Goal: Task Accomplishment & Management: Manage account settings

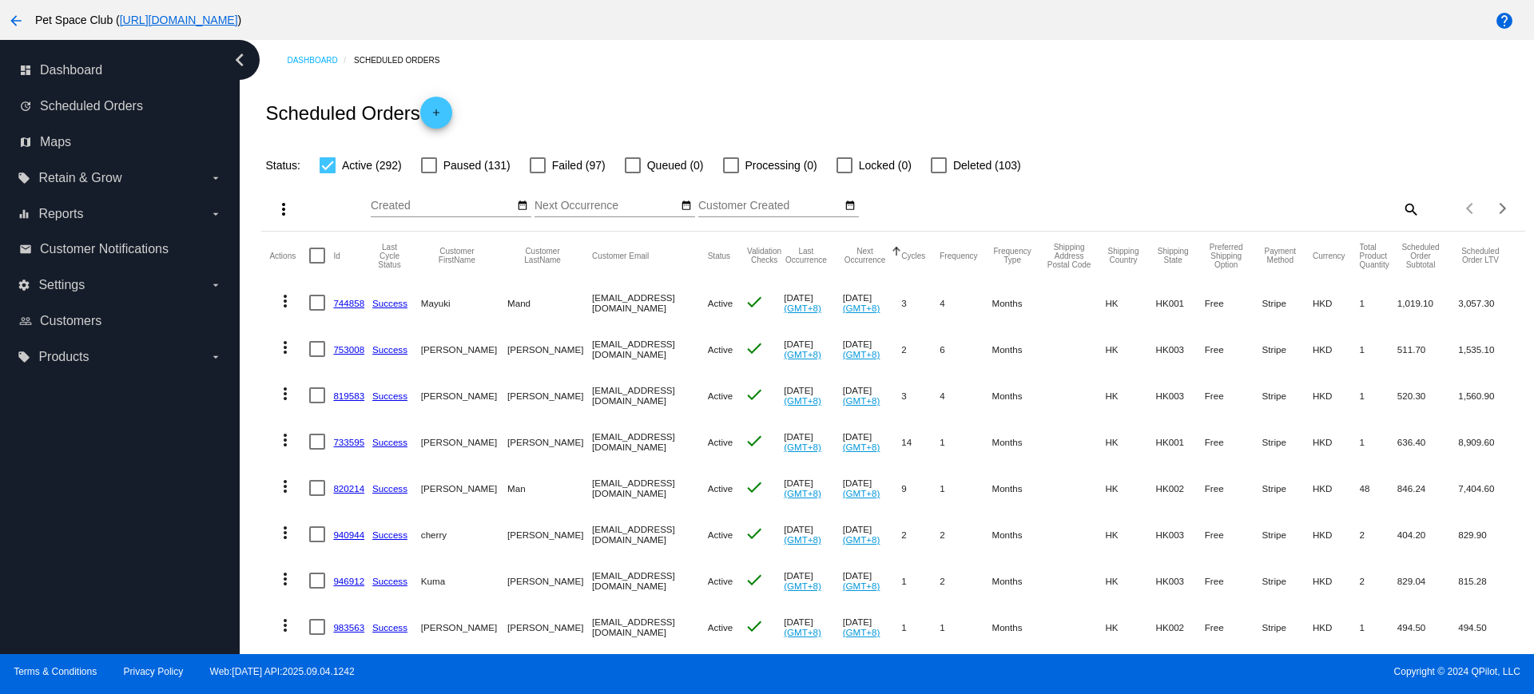
drag, startPoint x: 0, startPoint y: 0, endPoint x: 1395, endPoint y: 206, distance: 1410.3
click at [1401, 206] on mat-icon "search" at bounding box center [1410, 209] width 19 height 25
click at [1163, 204] on input "Search" at bounding box center [1262, 206] width 315 height 13
paste input "820214"
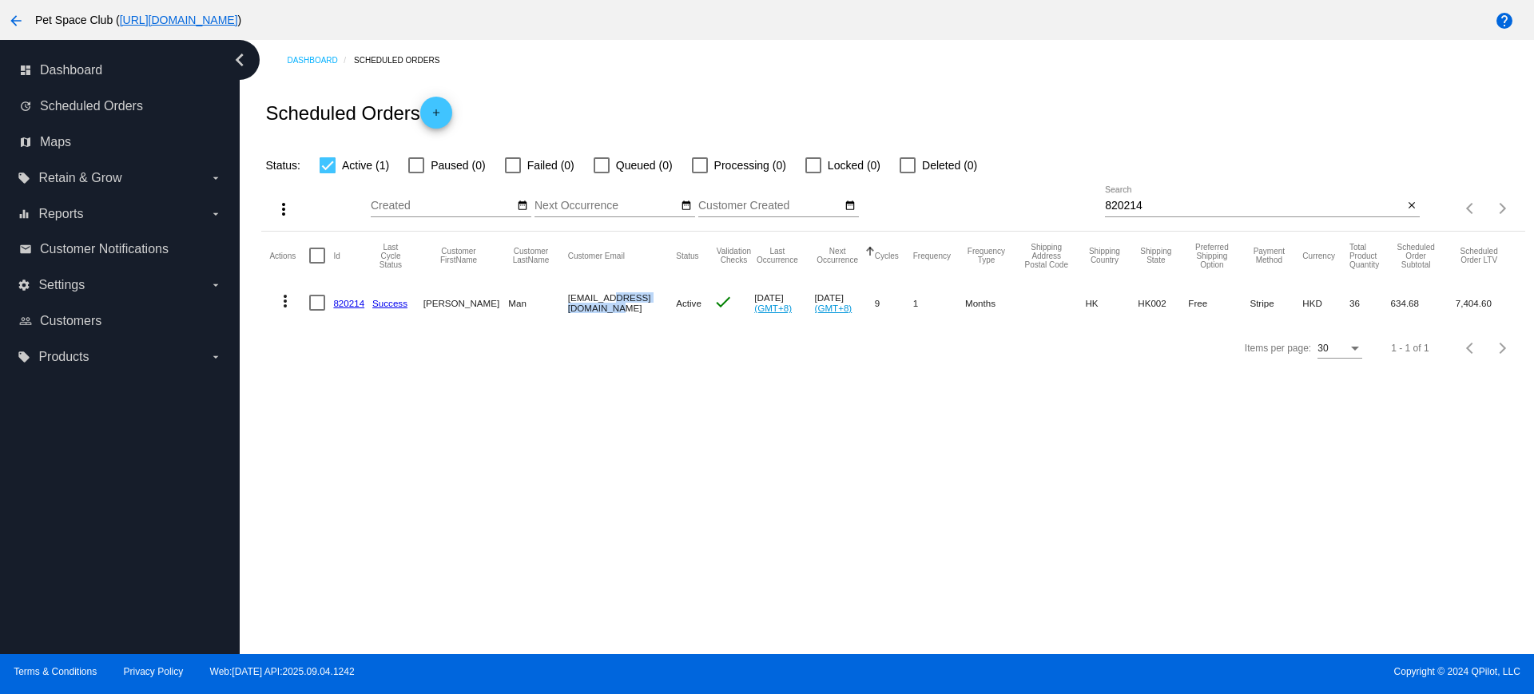
drag, startPoint x: 549, startPoint y: 300, endPoint x: 626, endPoint y: 306, distance: 77.8
click at [626, 306] on mat-cell "yi1738@gmail.com" at bounding box center [622, 303] width 109 height 46
copy mat-cell "yi1738@gmail.com"
drag, startPoint x: 1114, startPoint y: 205, endPoint x: 1079, endPoint y: 210, distance: 35.6
click at [1064, 201] on div "more_vert Sep Jan Feb Mar Apr 1" at bounding box center [892, 203] width 1263 height 57
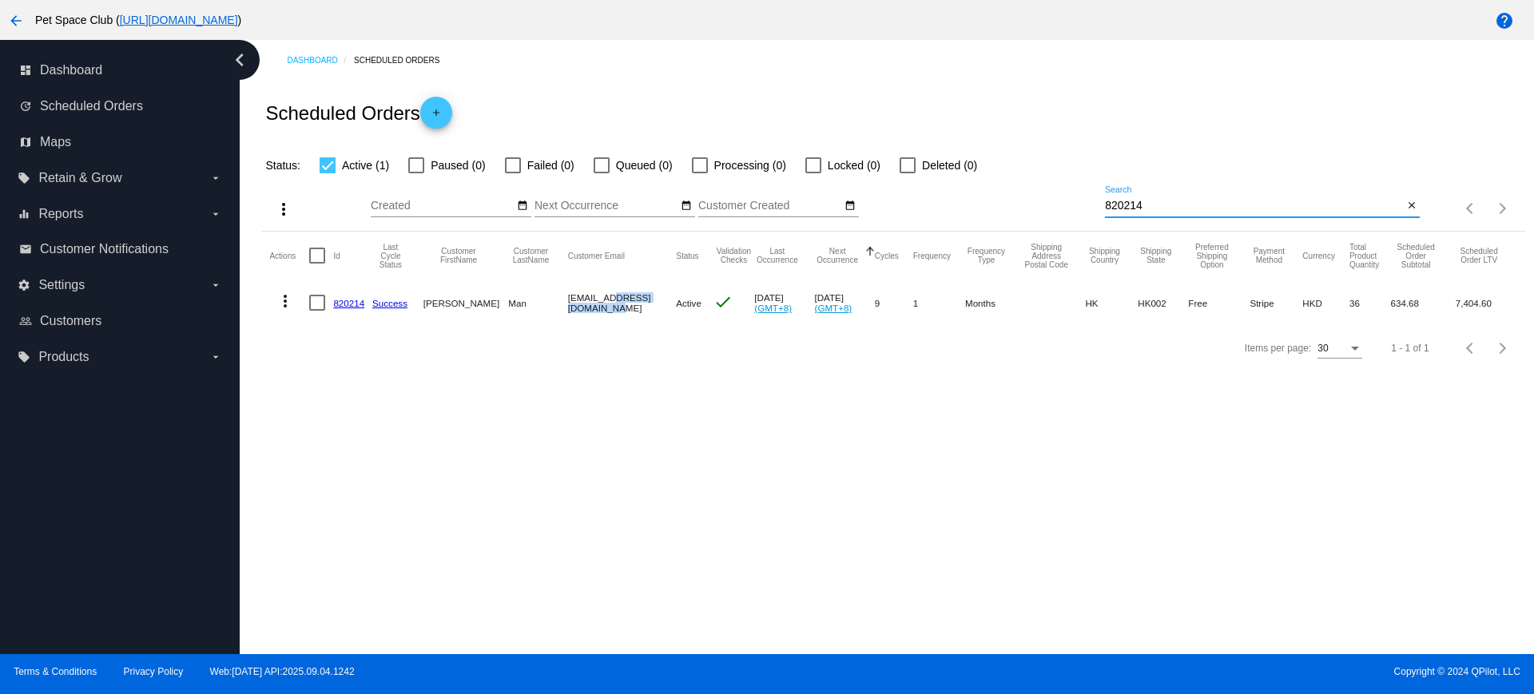
paste input "yi1738@gmail.com"
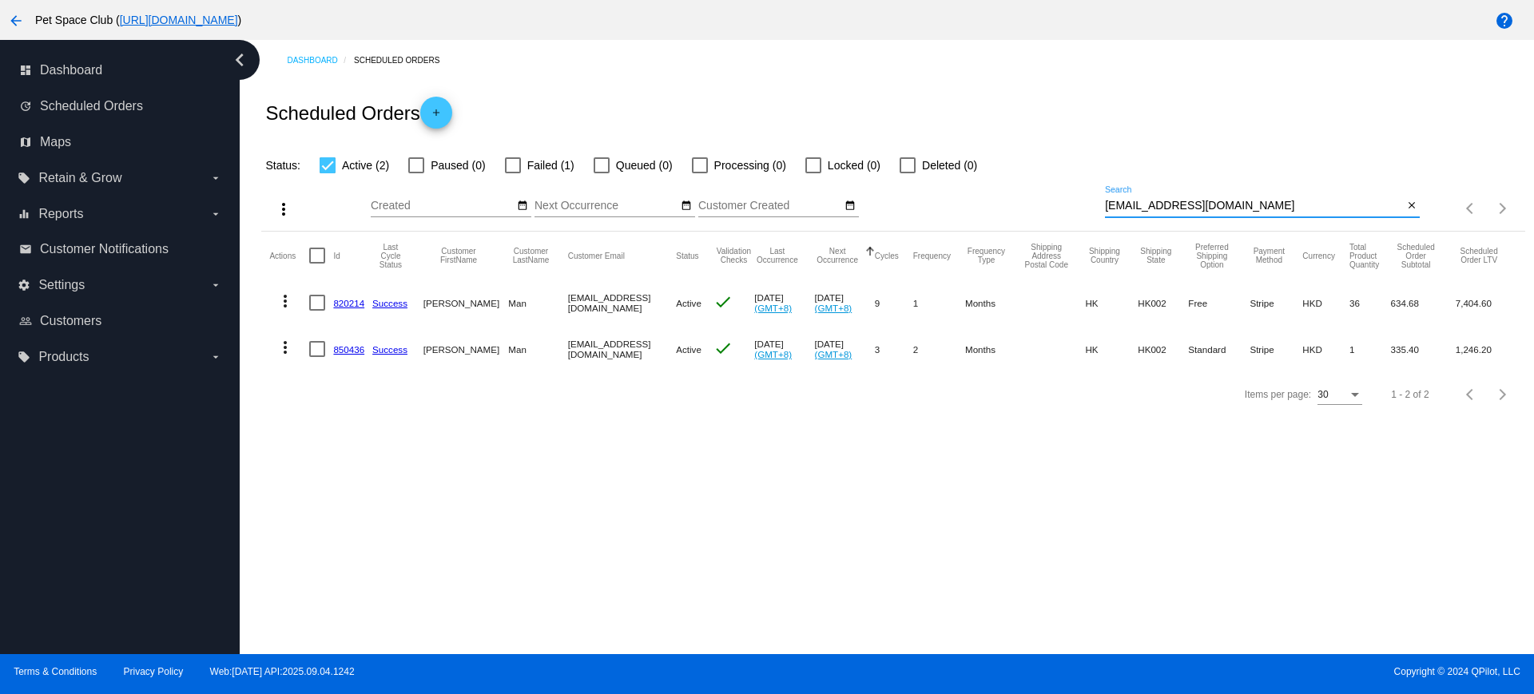
type input "yi1738@gmail.com"
click at [349, 302] on link "820214" at bounding box center [348, 303] width 31 height 10
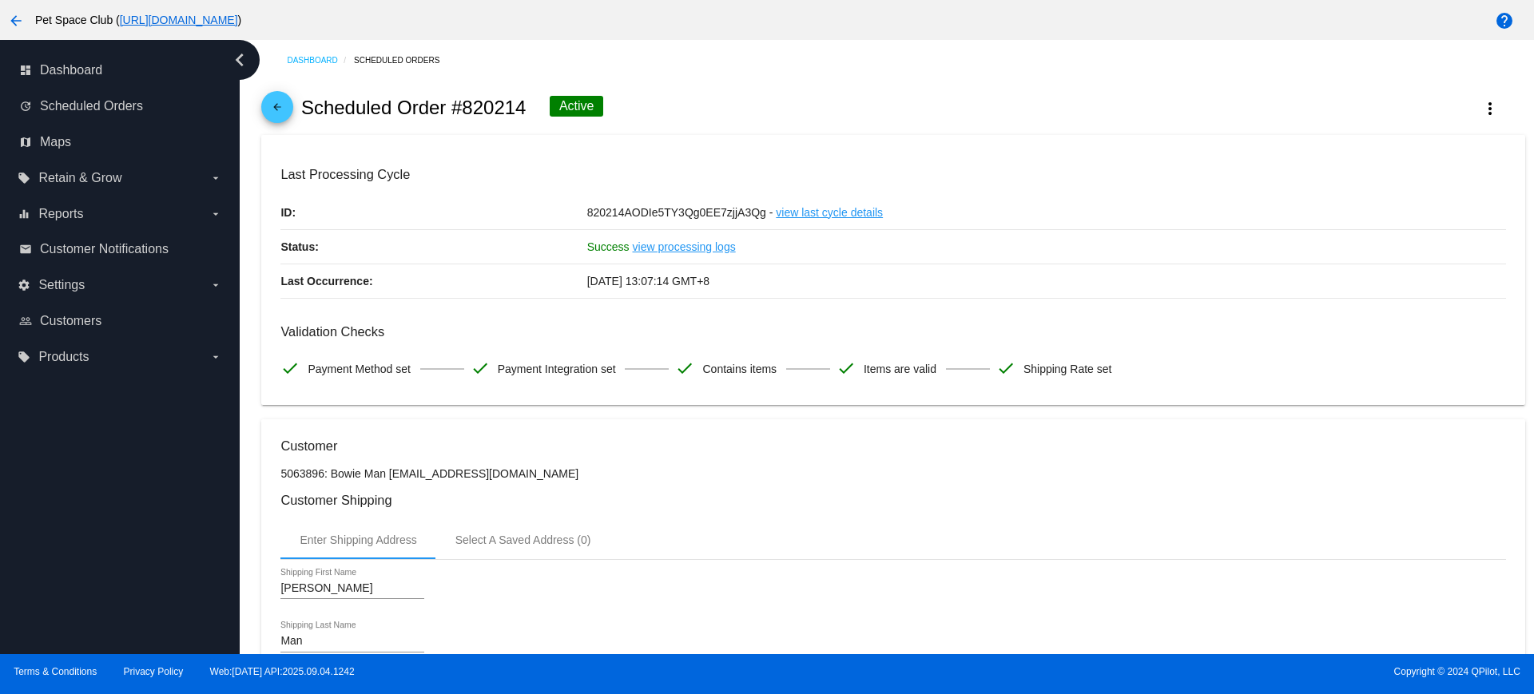
drag, startPoint x: 527, startPoint y: 109, endPoint x: 464, endPoint y: 109, distance: 63.1
click at [464, 109] on div "arrow_back Scheduled Order #820214 Active more_vert" at bounding box center [892, 108] width 1263 height 54
copy h2 "820214"
click at [745, 110] on div "arrow_back Scheduled Order #820214 Active more_vert" at bounding box center [892, 108] width 1263 height 54
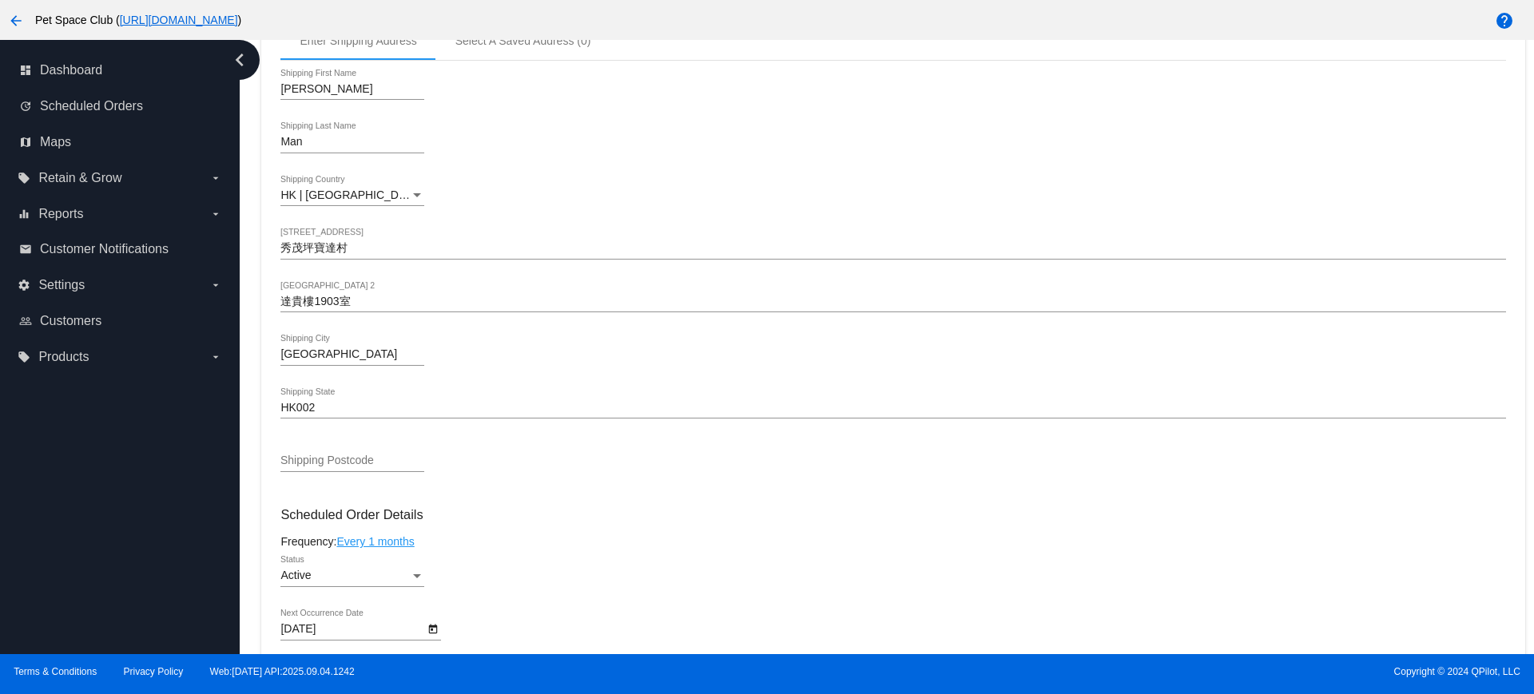
scroll to position [699, 0]
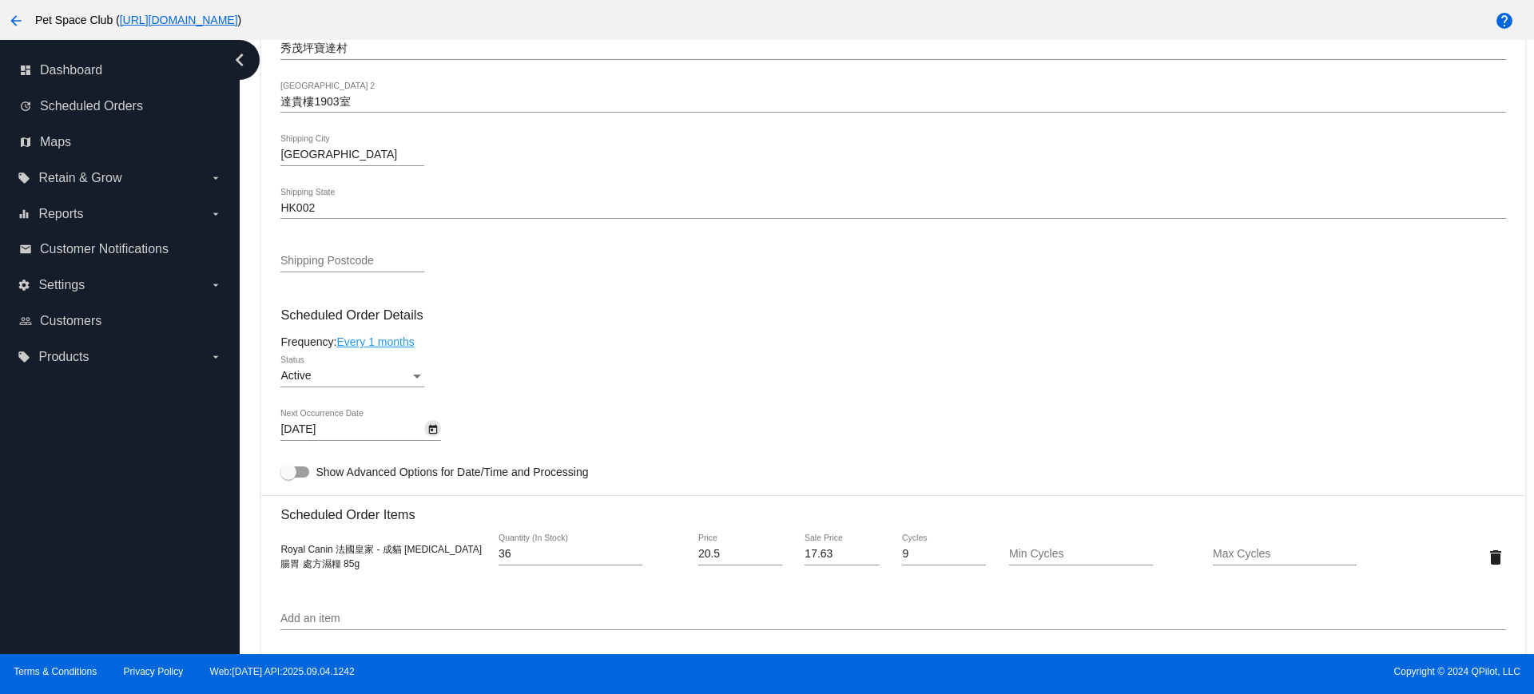
click at [434, 427] on icon "Open calendar" at bounding box center [433, 430] width 9 height 10
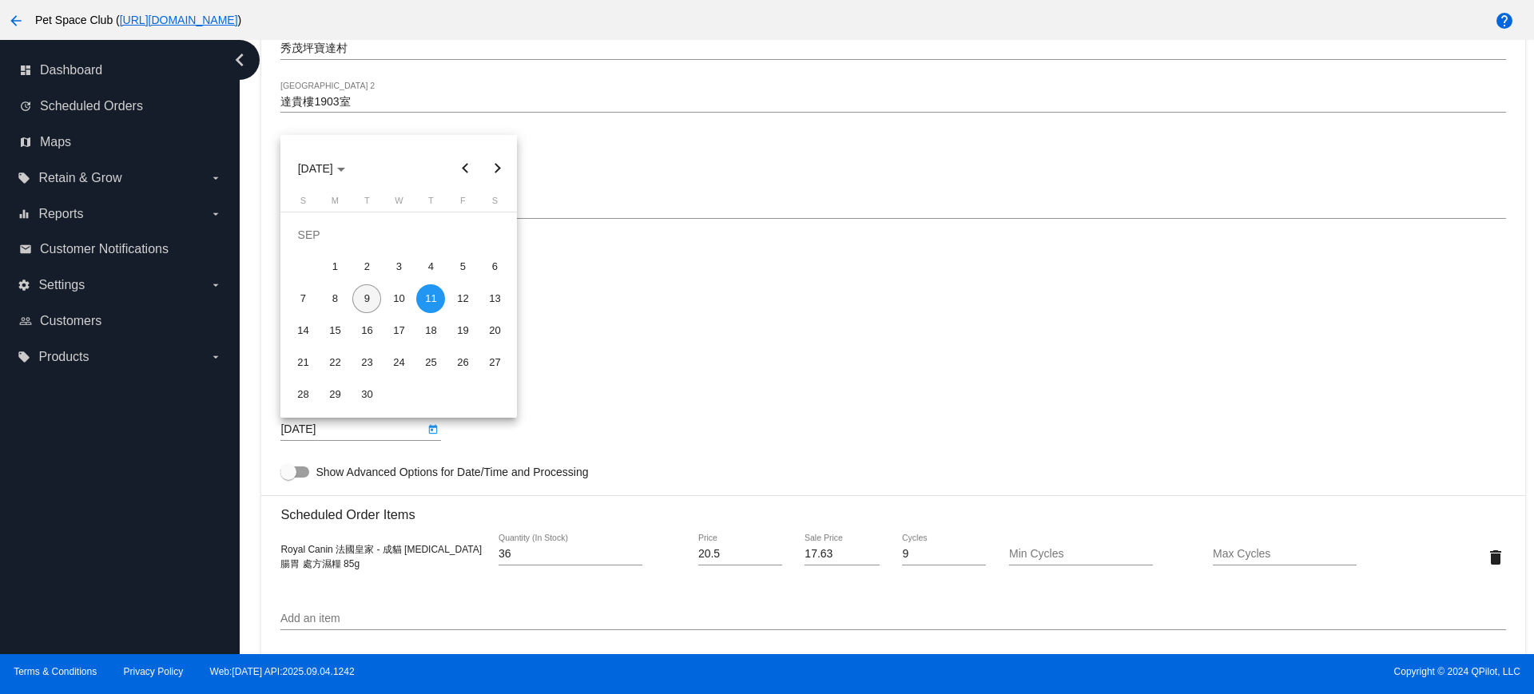
click at [361, 299] on div "9" at bounding box center [366, 298] width 29 height 29
type input "9/9/2025"
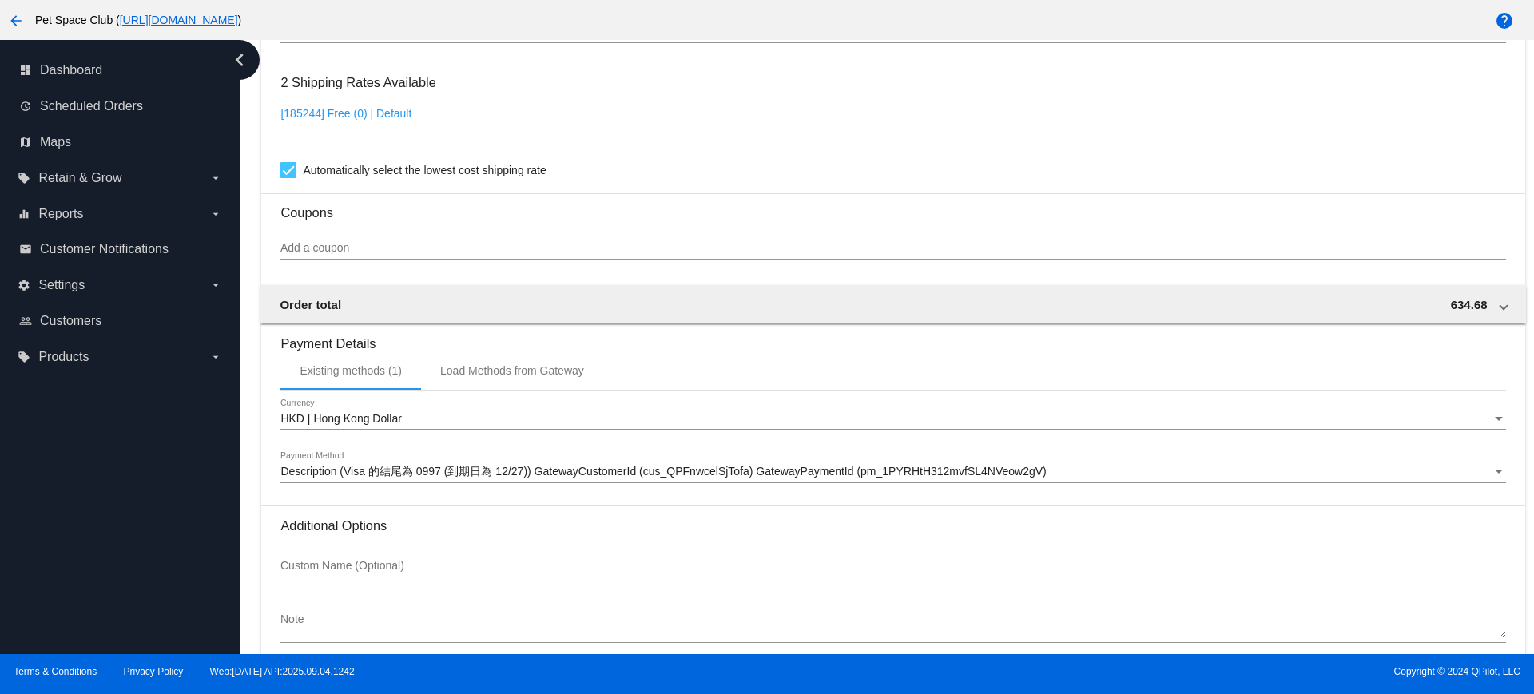
scroll to position [1363, 0]
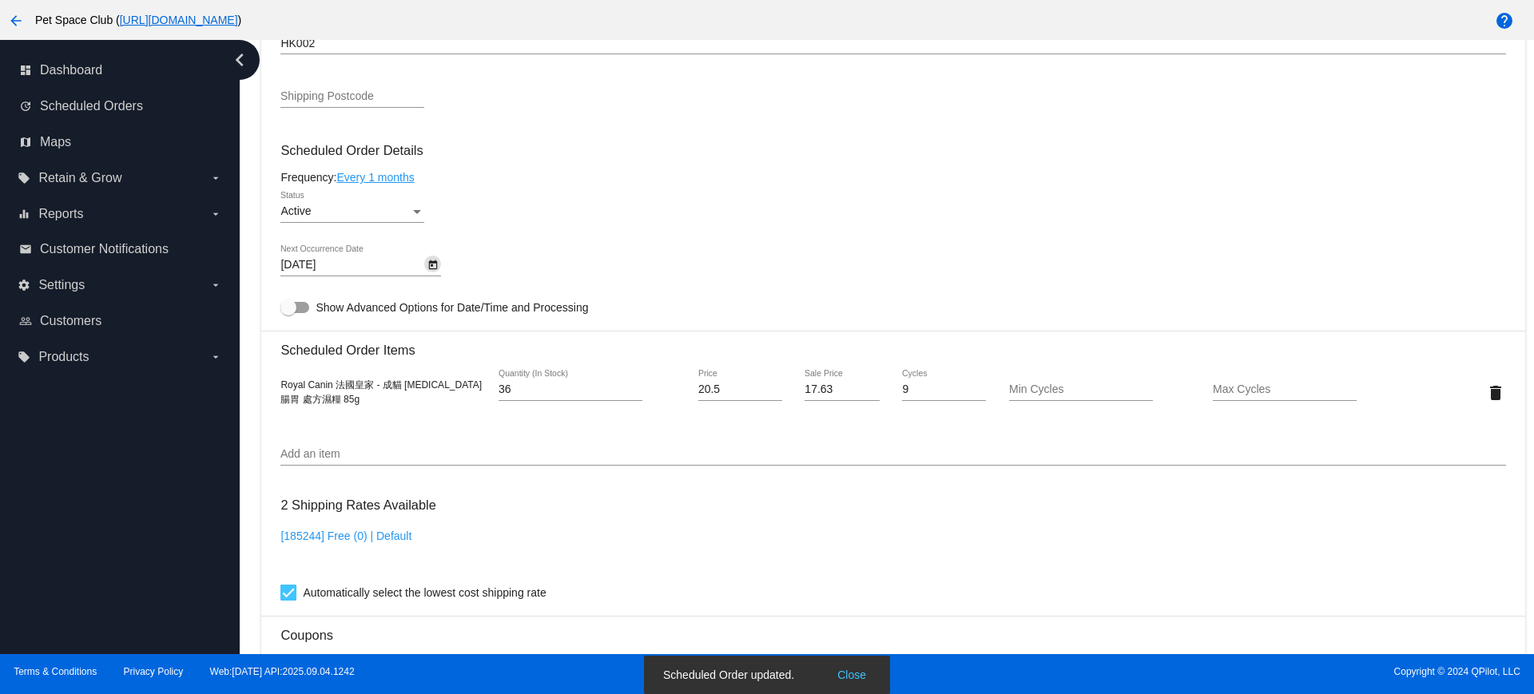
scroll to position [764, 0]
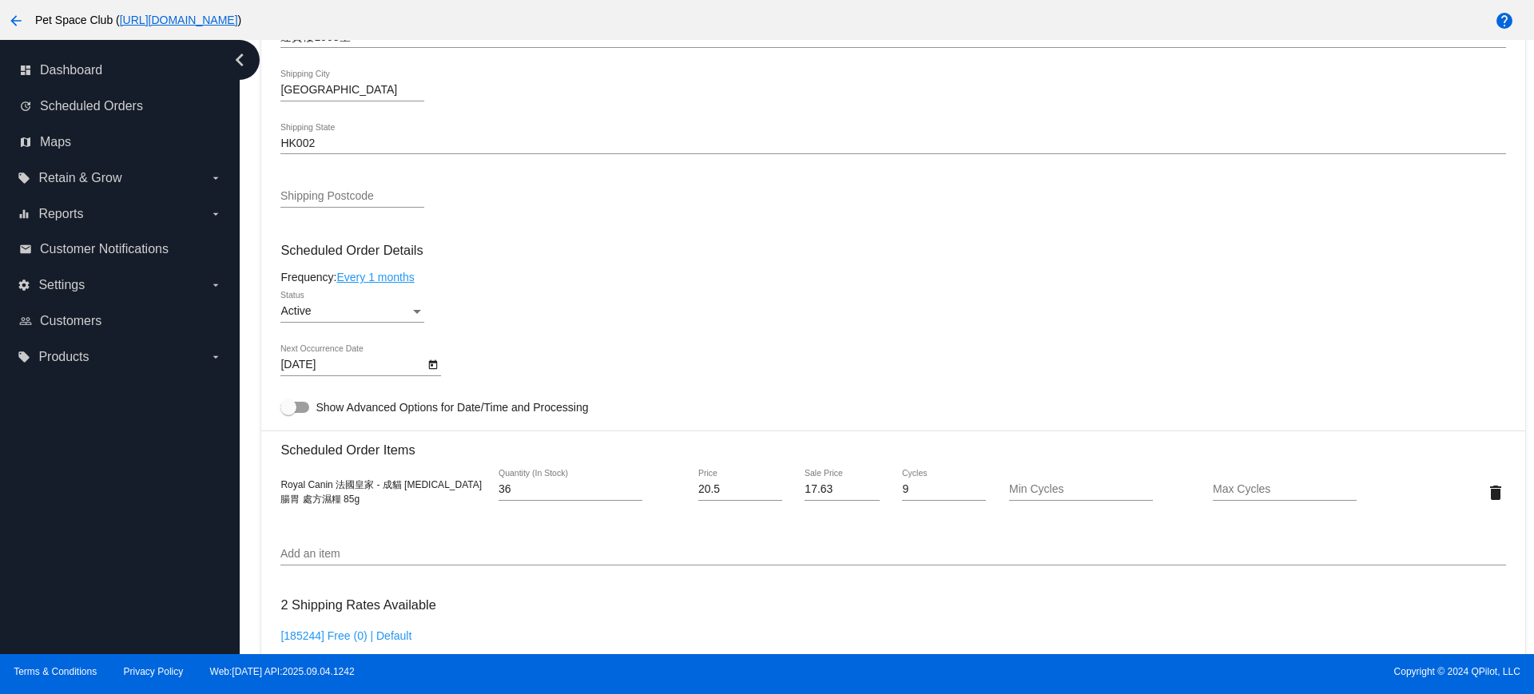
click at [253, 339] on div "Dashboard Scheduled Orders arrow_back Scheduled Order #820214 Active more_vert …" at bounding box center [894, 265] width 1282 height 1978
click at [253, 213] on div "Dashboard Scheduled Orders arrow_back Scheduled Order #820214 Active more_vert …" at bounding box center [894, 265] width 1282 height 1978
click at [251, 153] on div "Dashboard Scheduled Orders arrow_back Scheduled Order #820214 Active more_vert …" at bounding box center [887, 347] width 1294 height 614
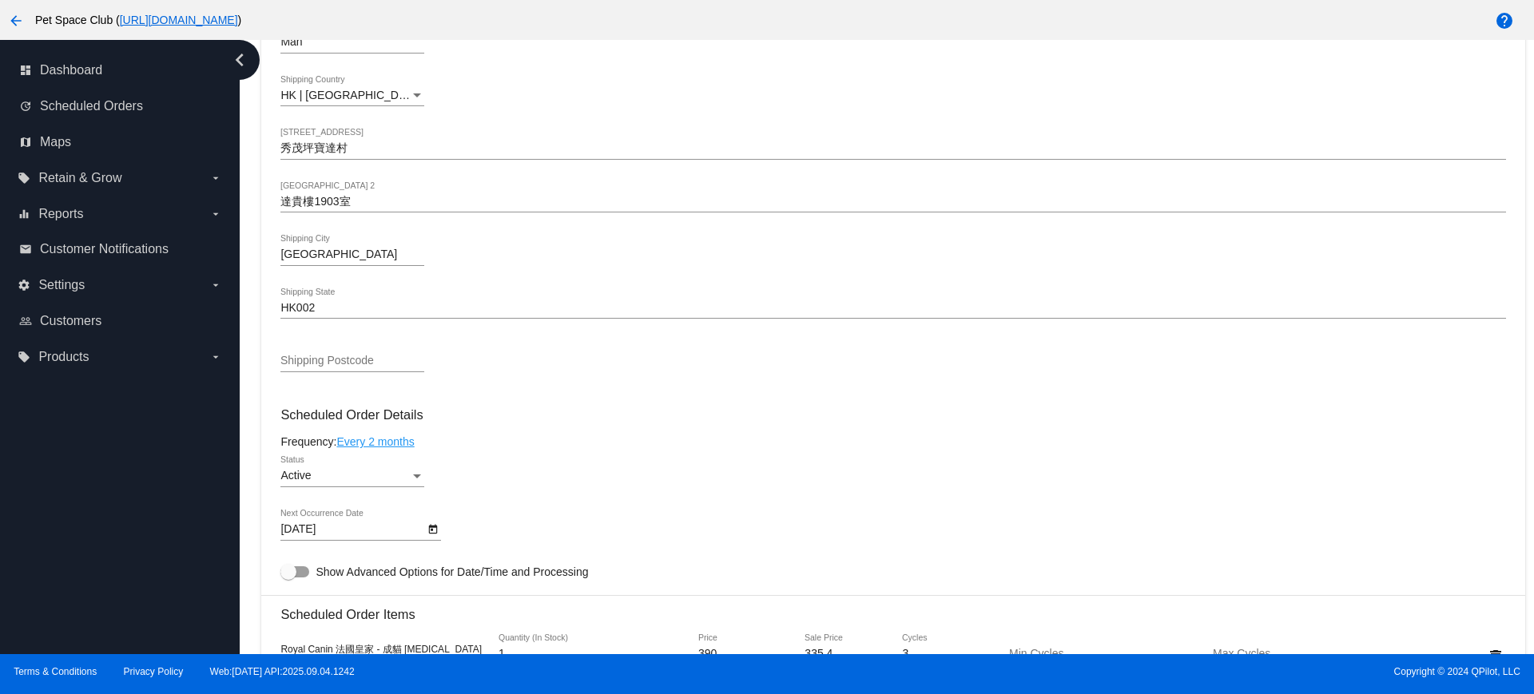
scroll to position [799, 0]
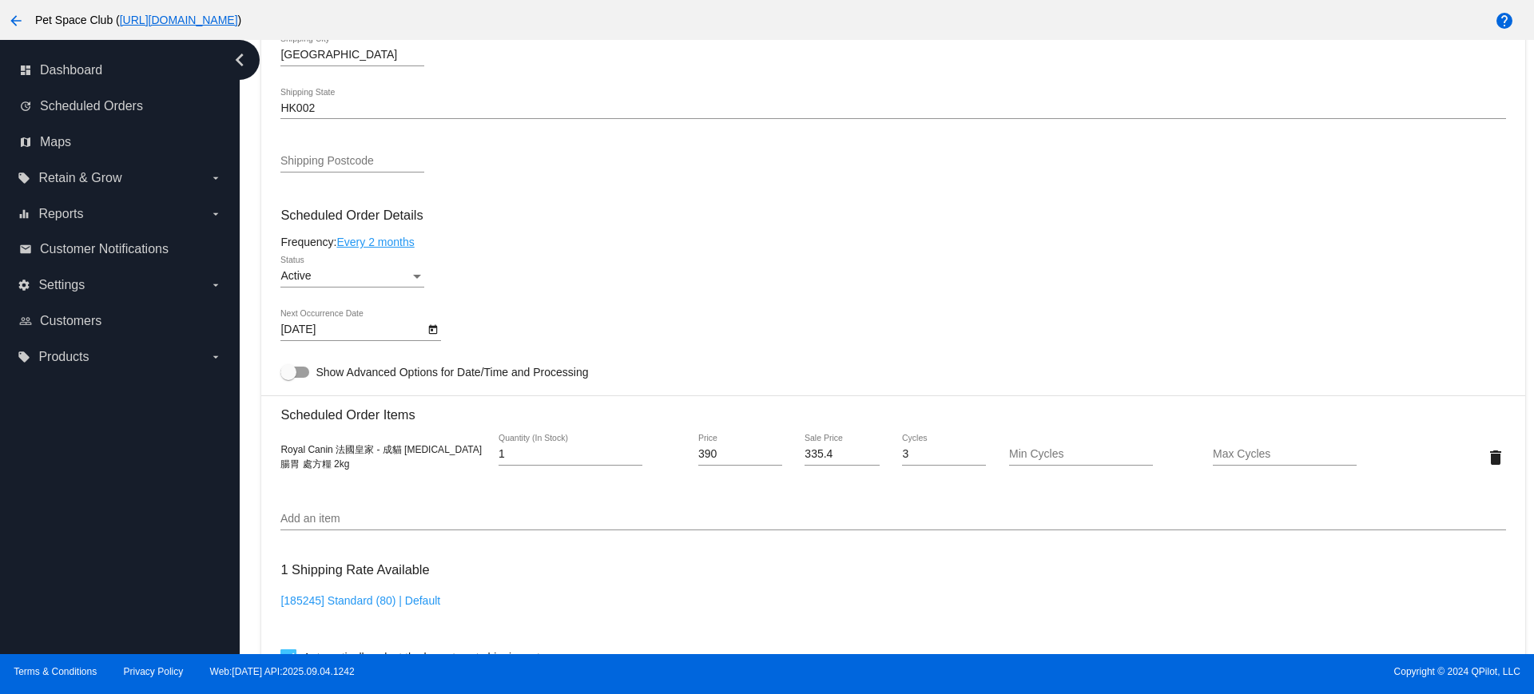
click at [433, 326] on icon "Open calendar" at bounding box center [433, 330] width 9 height 10
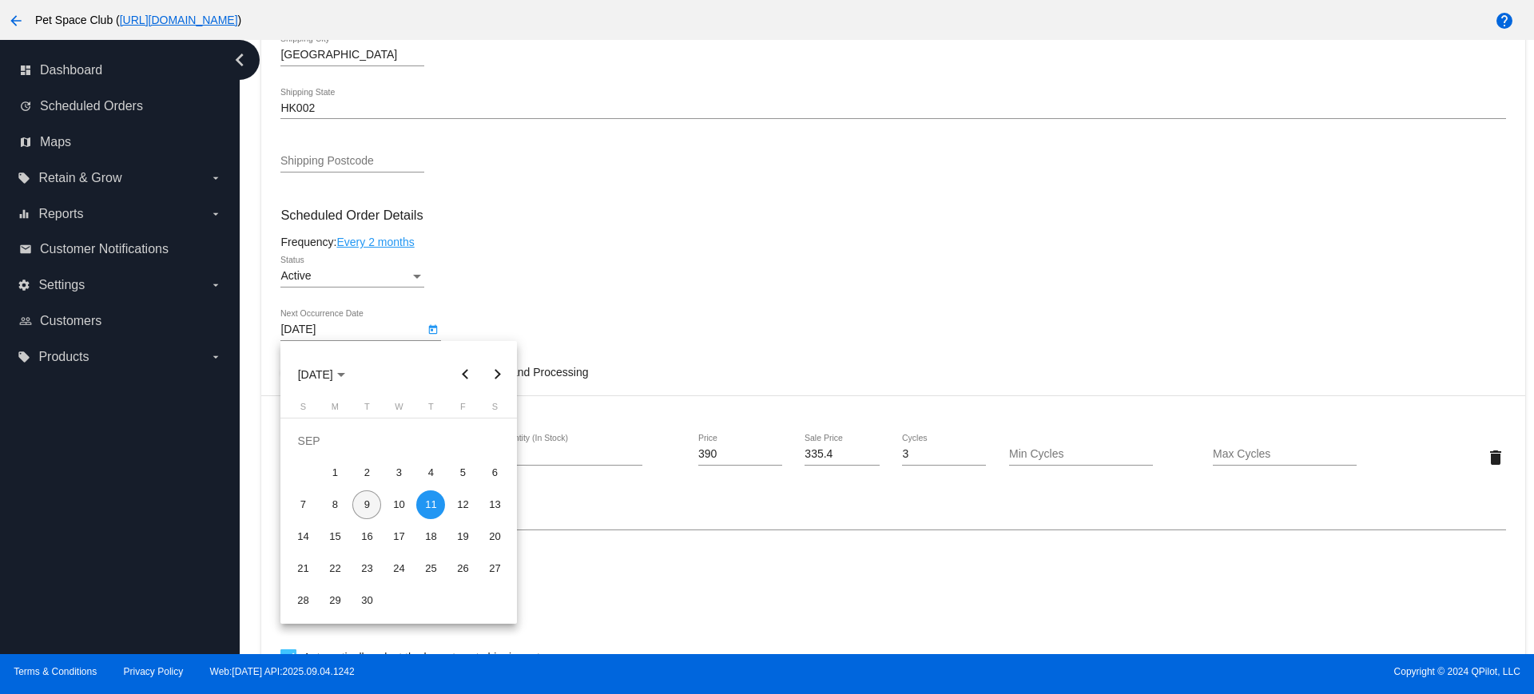
click at [360, 503] on div "9" at bounding box center [366, 505] width 29 height 29
type input "9/9/2025"
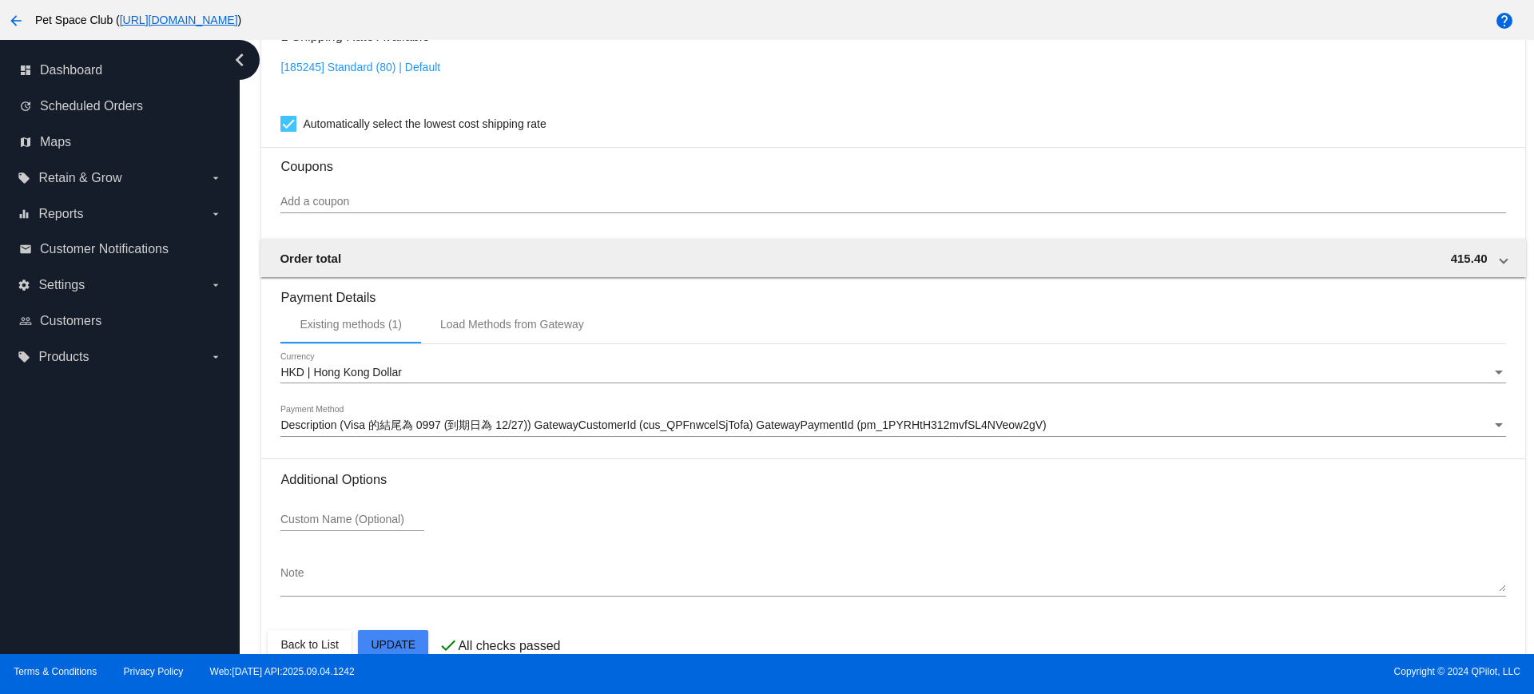
scroll to position [1363, 0]
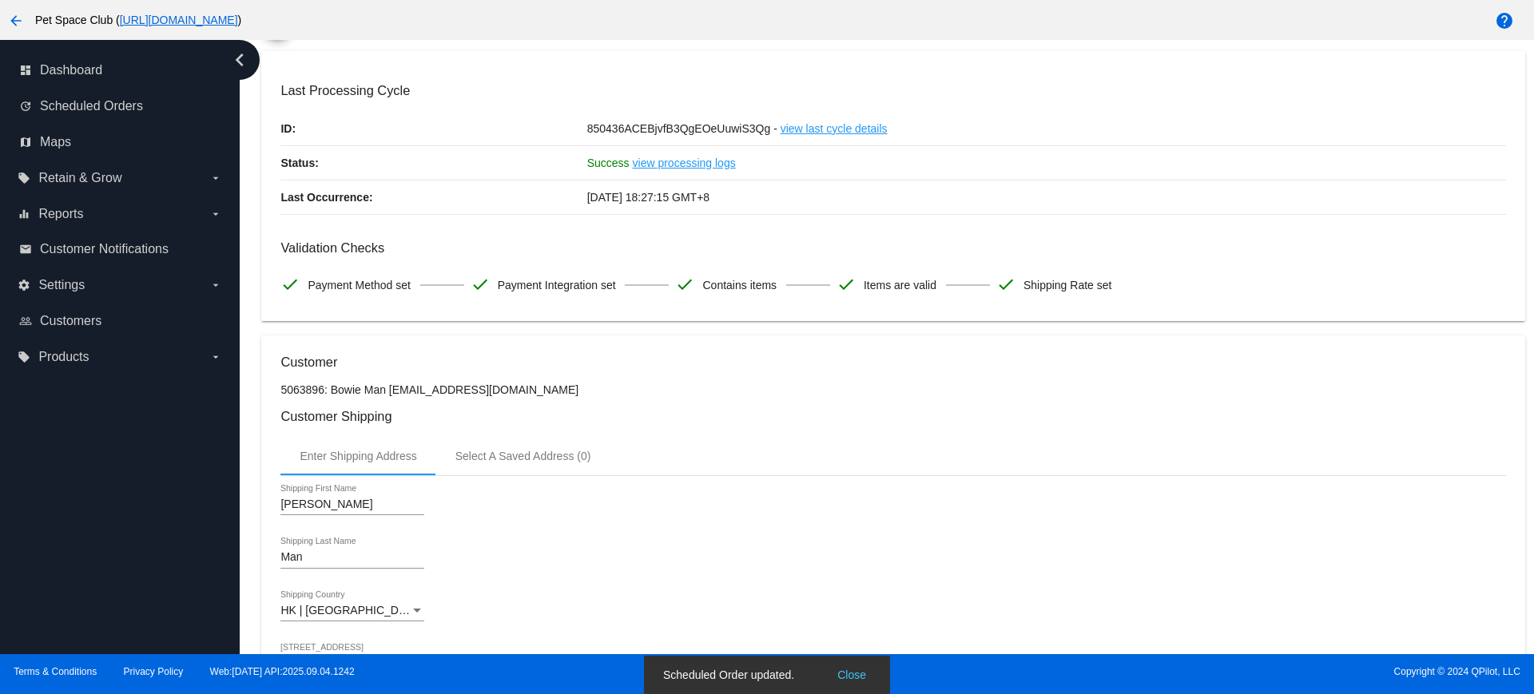
scroll to position [0, 0]
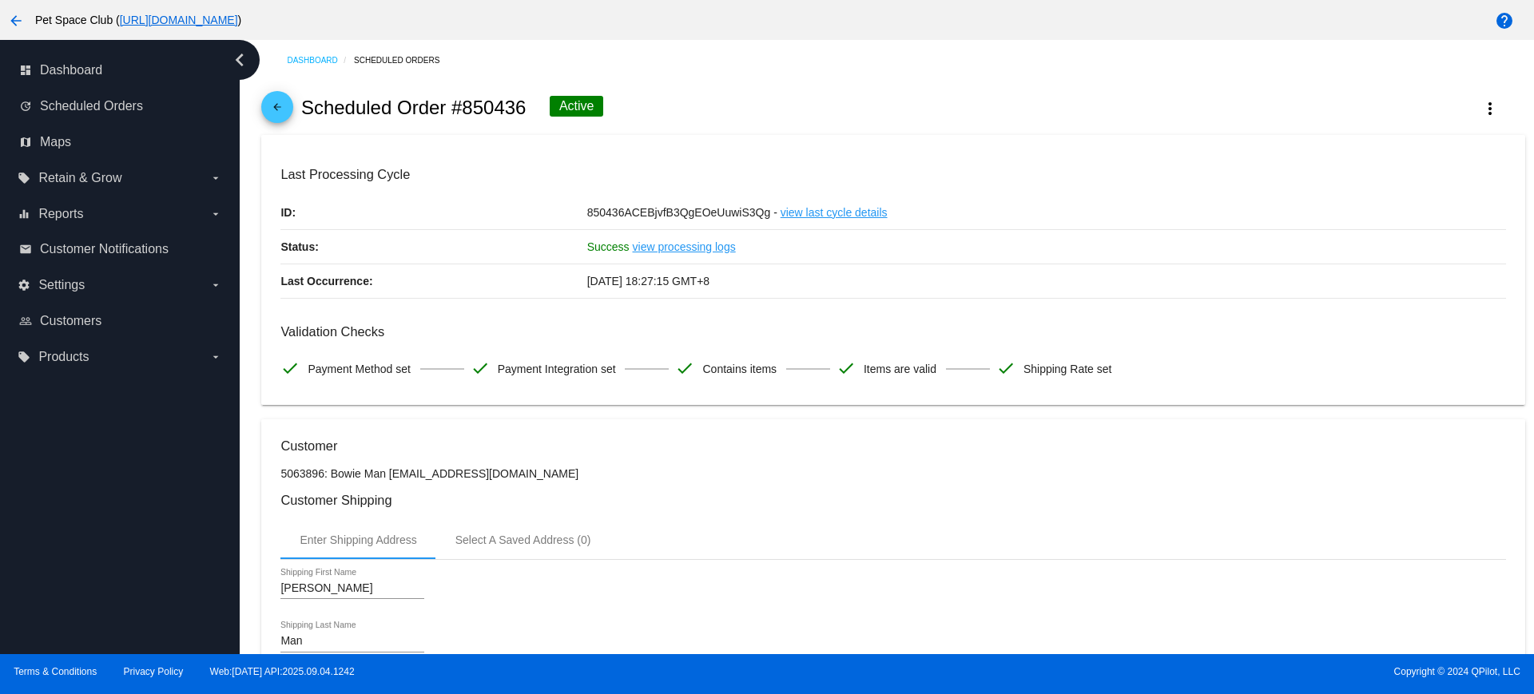
click at [246, 124] on div "Dashboard Scheduled Orders arrow_back Scheduled Order #850436 Active more_vert …" at bounding box center [887, 347] width 1294 height 614
drag, startPoint x: 525, startPoint y: 106, endPoint x: 463, endPoint y: 107, distance: 62.3
click at [463, 107] on h2 "Scheduled Order #850436" at bounding box center [413, 108] width 225 height 22
copy h2 "850436"
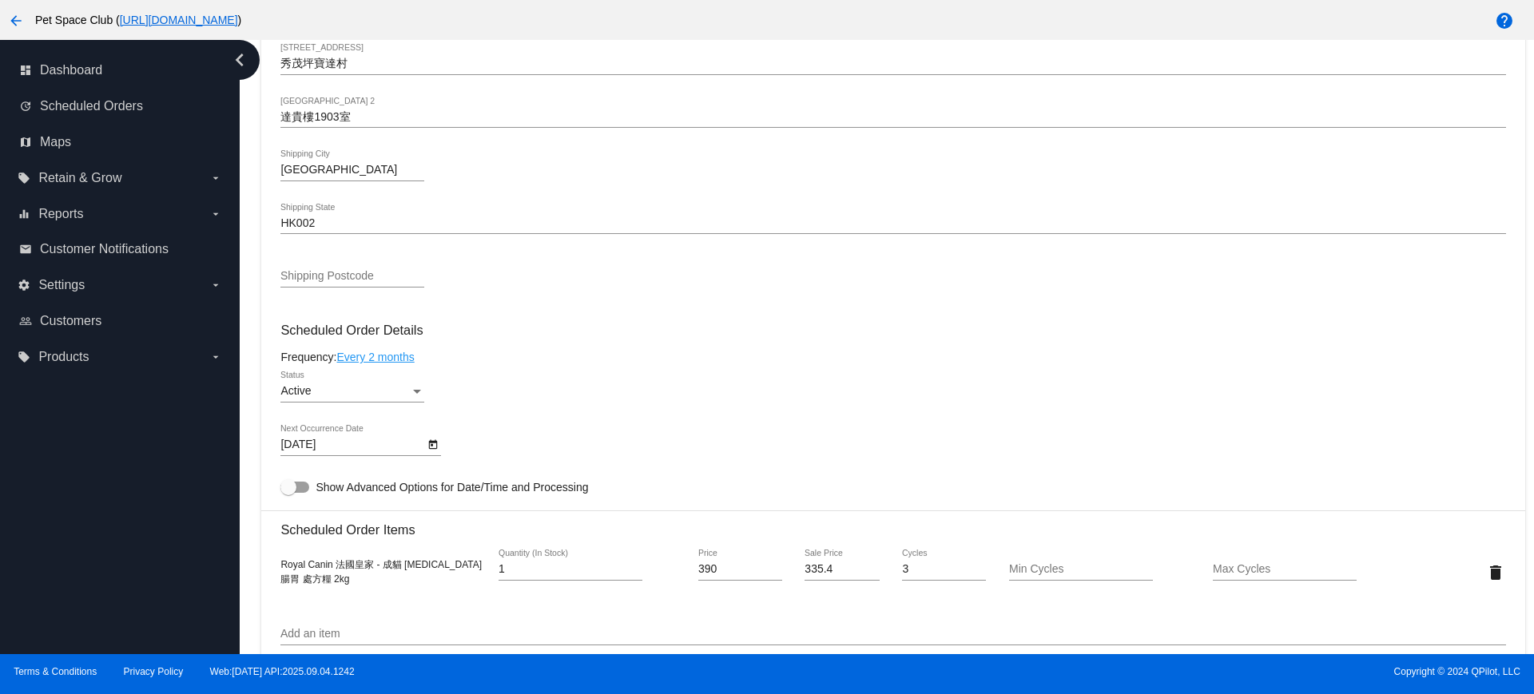
scroll to position [799, 0]
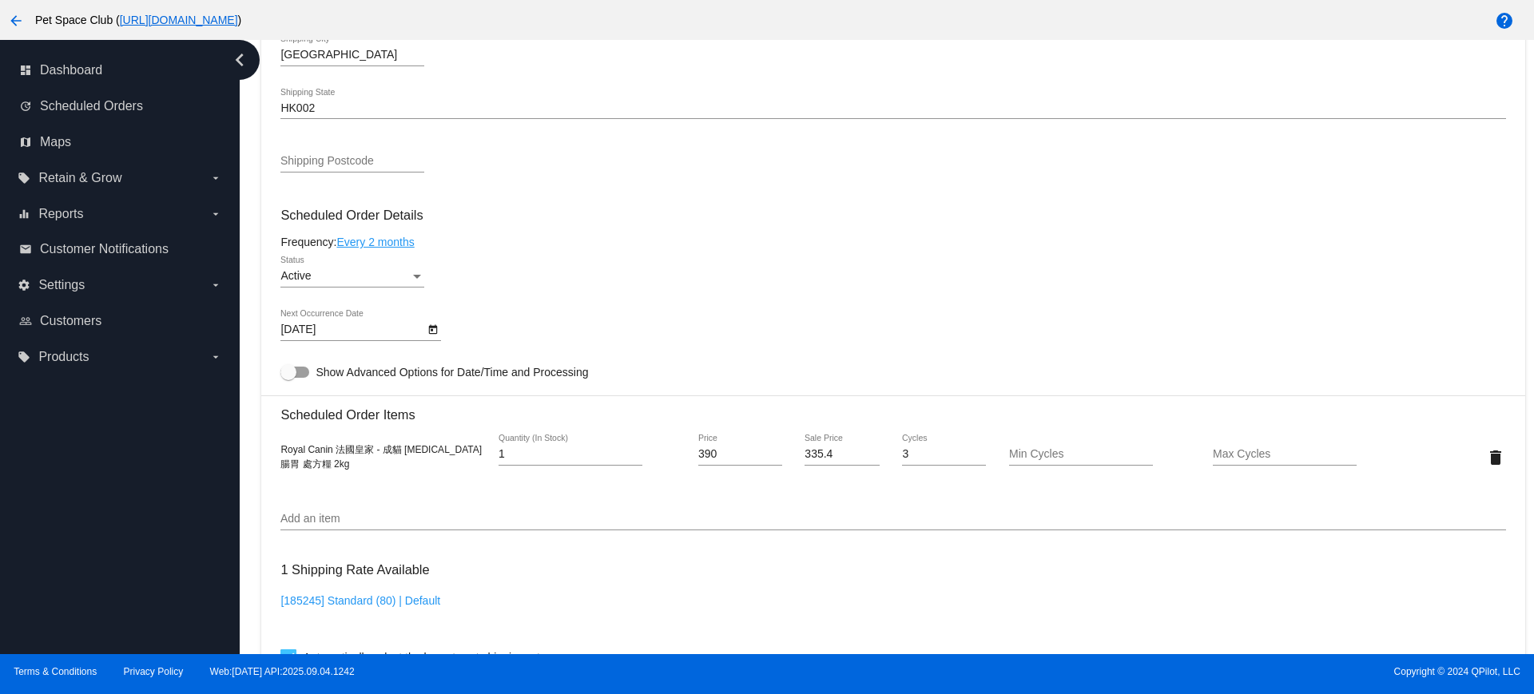
drag, startPoint x: 243, startPoint y: 112, endPoint x: 256, endPoint y: 114, distance: 13.8
click at [243, 112] on div "Dashboard Scheduled Orders arrow_back Scheduled Order #850436 Active more_vert …" at bounding box center [887, 347] width 1294 height 614
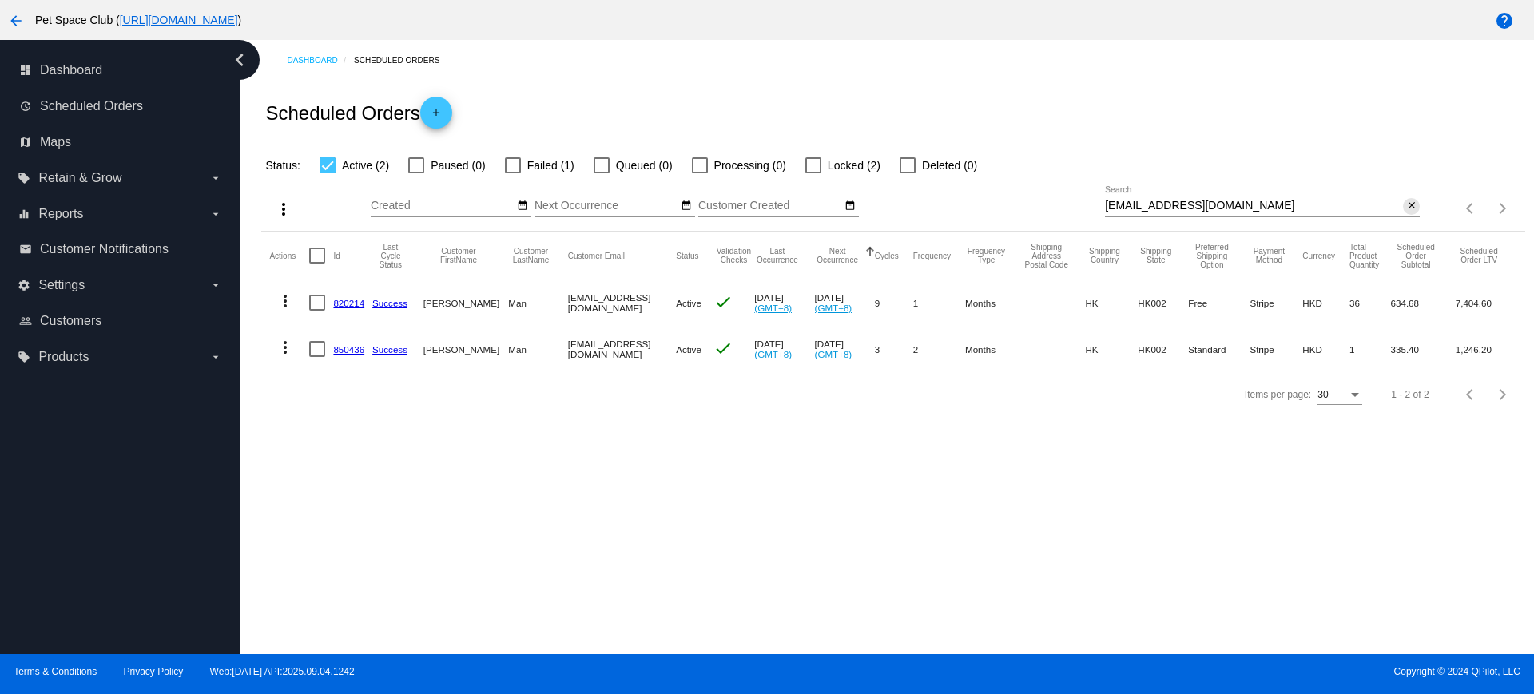
drag, startPoint x: 1407, startPoint y: 205, endPoint x: 1388, endPoint y: 217, distance: 23.0
click at [1407, 205] on mat-icon "close" at bounding box center [1411, 206] width 11 height 13
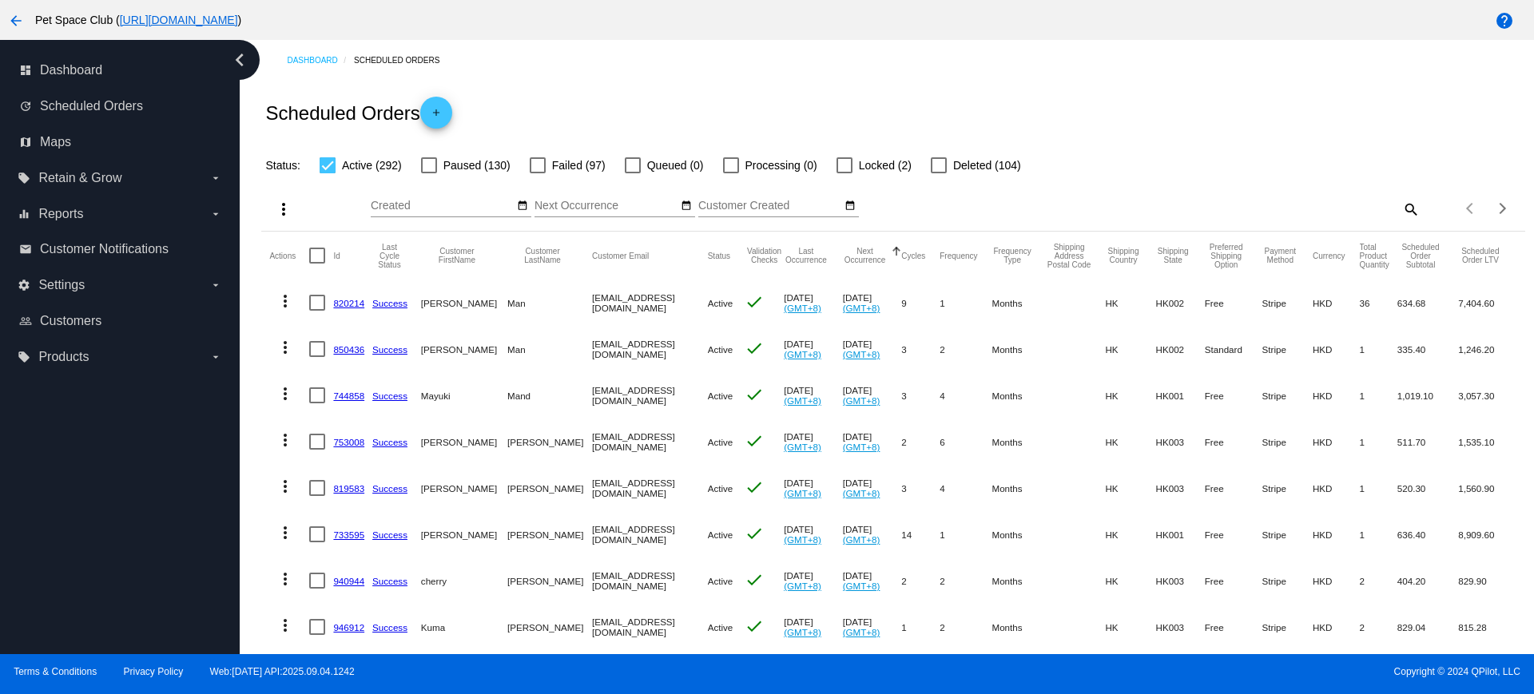
click at [245, 136] on div "Dashboard Scheduled Orders Scheduled Orders add Status: Active (292) Paused (13…" at bounding box center [887, 347] width 1294 height 614
click at [1401, 211] on mat-icon "search" at bounding box center [1410, 209] width 19 height 25
click at [1280, 212] on div "Search" at bounding box center [1262, 201] width 315 height 31
paste input "837979"
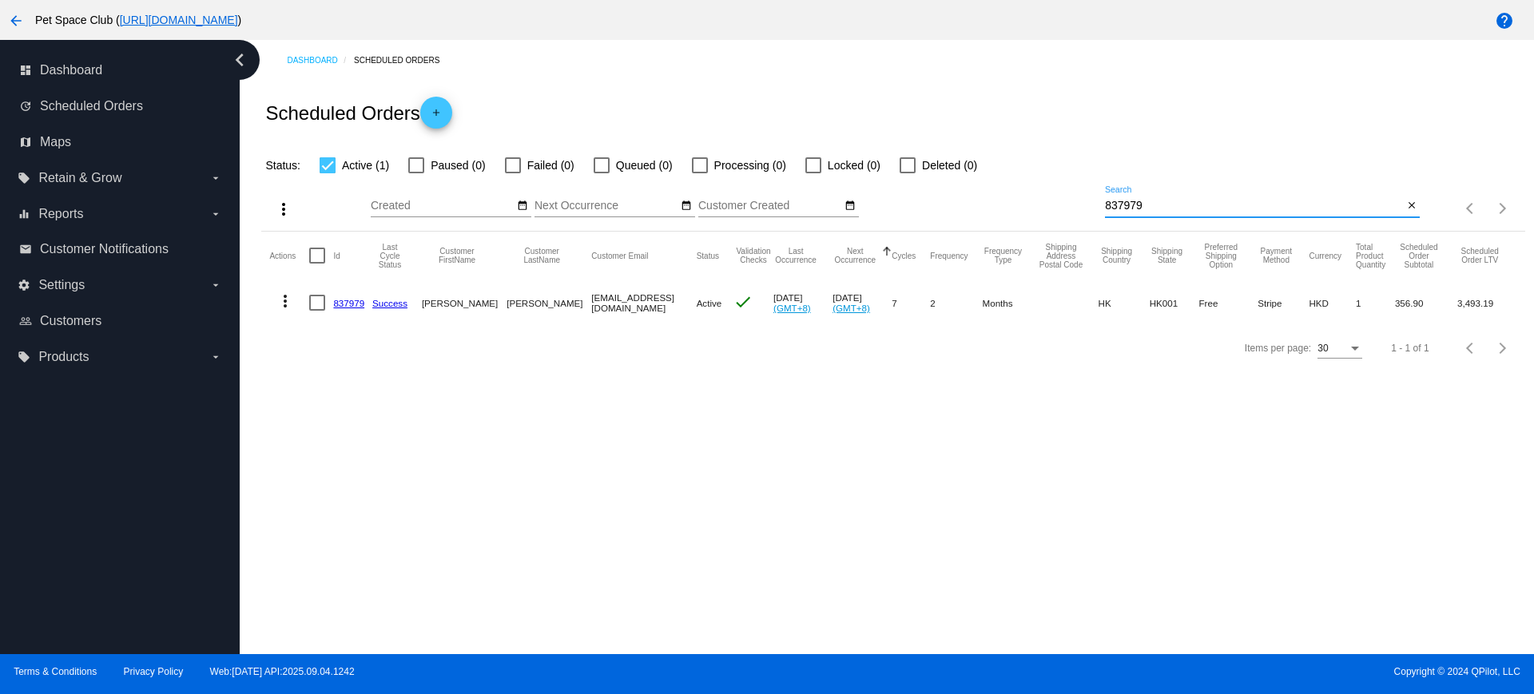
type input "837979"
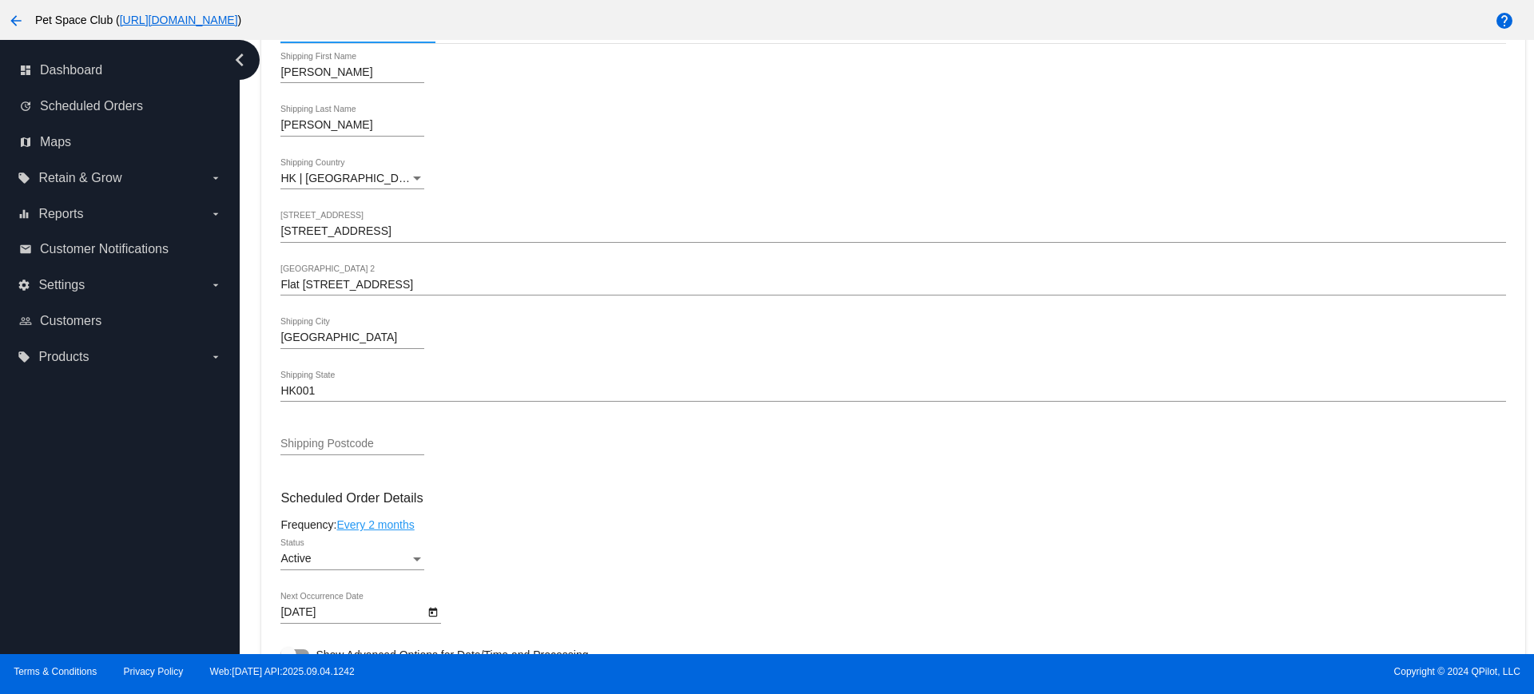
scroll to position [599, 0]
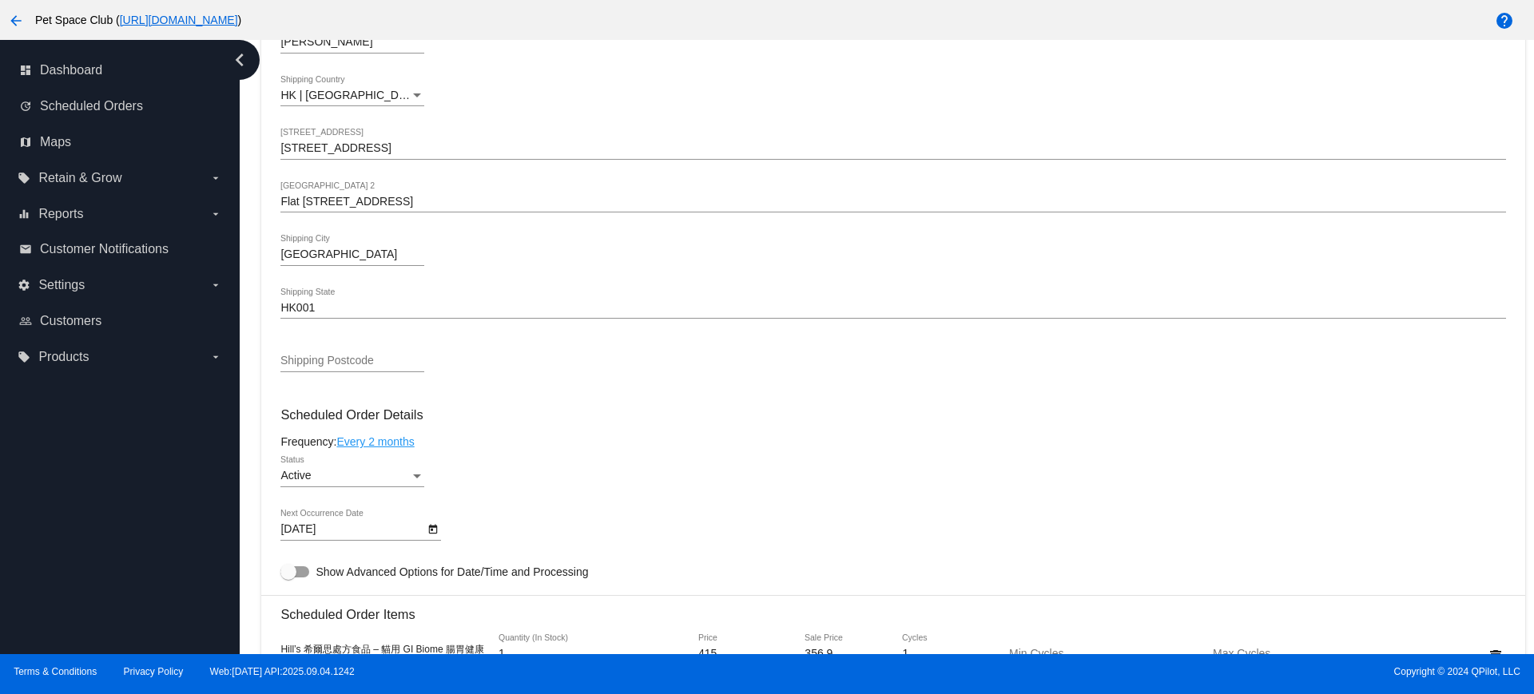
drag, startPoint x: 260, startPoint y: 147, endPoint x: 360, endPoint y: 178, distance: 104.6
click at [260, 147] on div "Dashboard Scheduled Orders arrow_back Scheduled Order #1017032 Active more_vert…" at bounding box center [894, 555] width 1282 height 2228
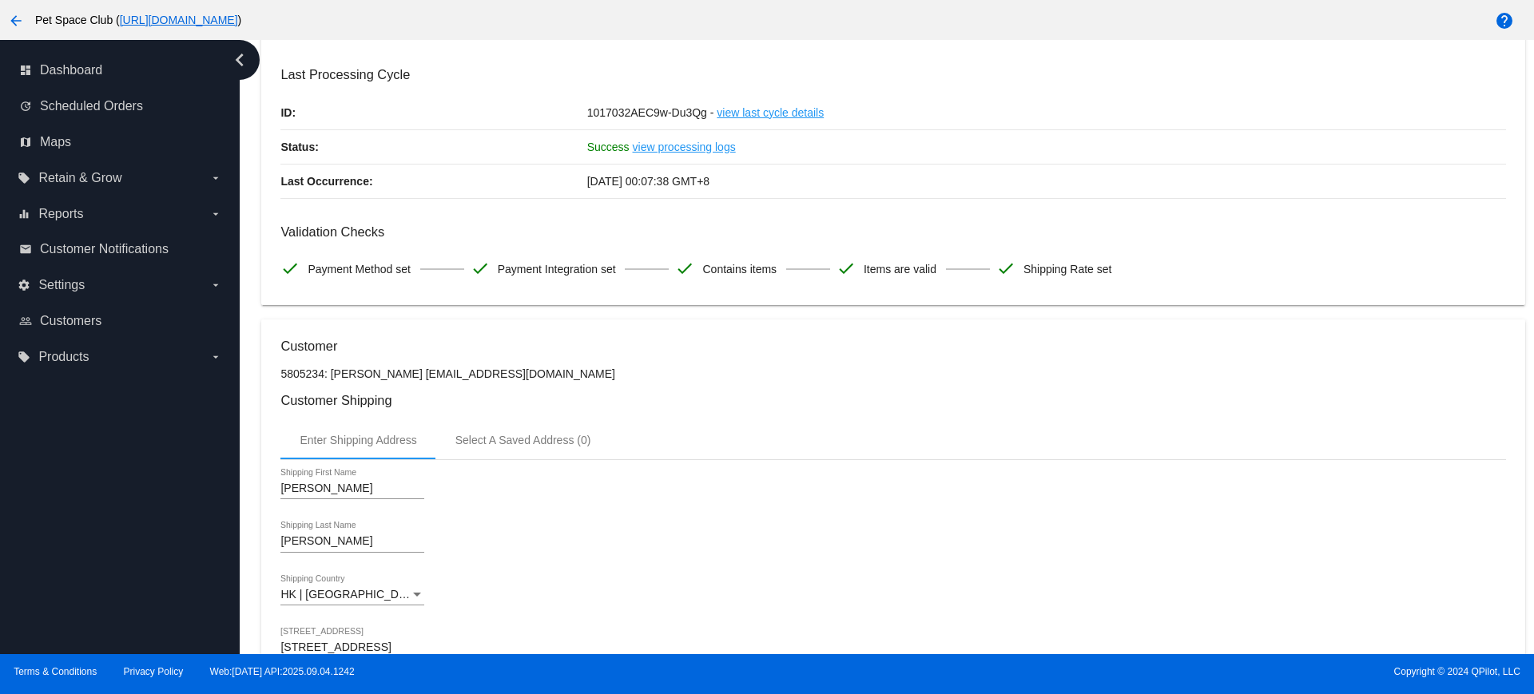
scroll to position [0, 0]
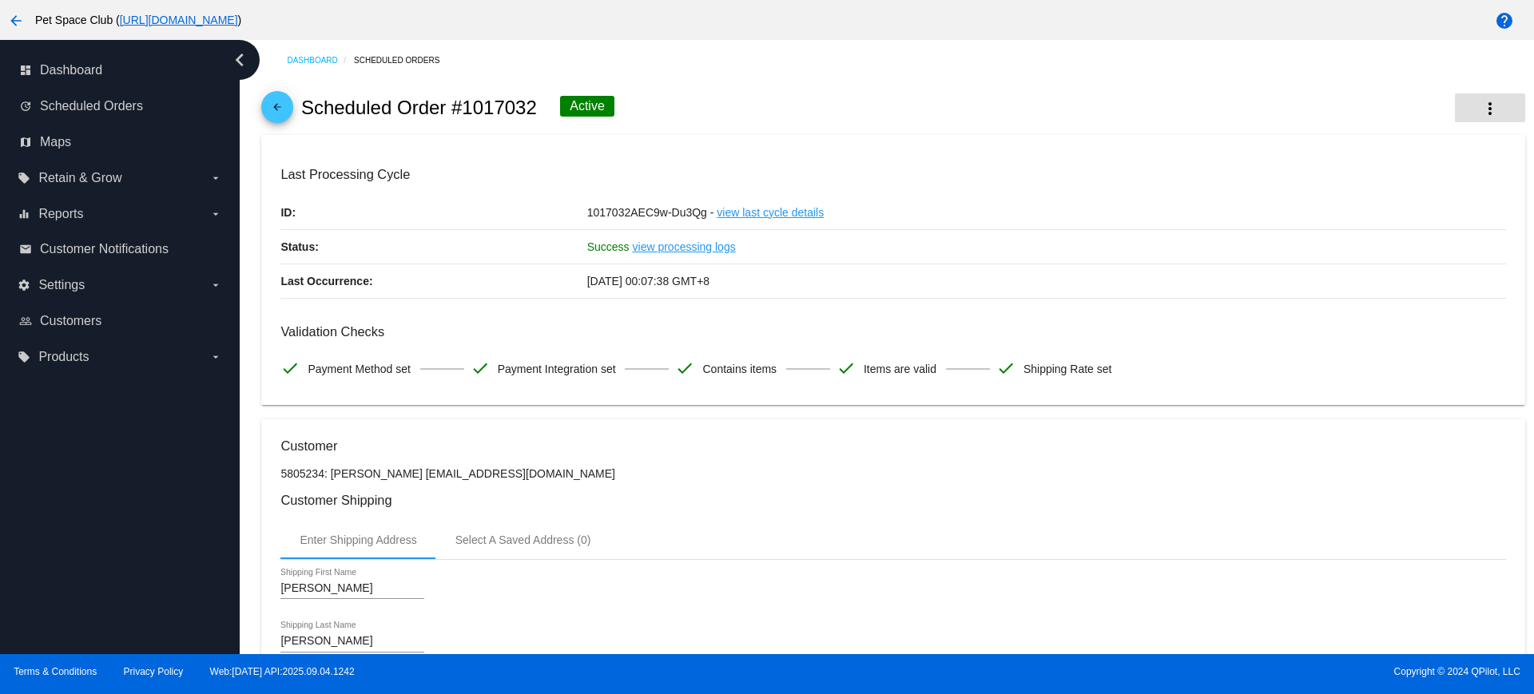
click at [1486, 107] on button "more_vert" at bounding box center [1490, 107] width 70 height 29
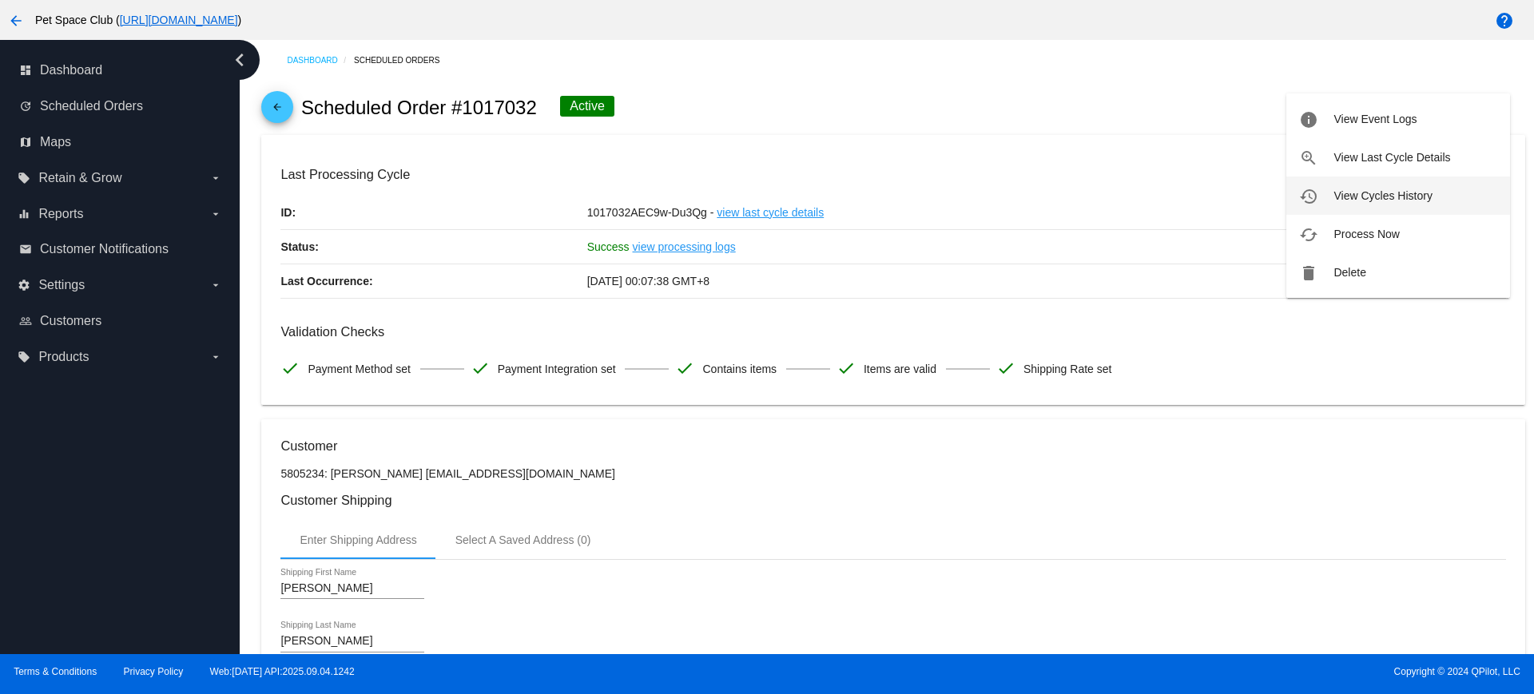
click at [1367, 190] on span "View Cycles History" at bounding box center [1383, 195] width 98 height 13
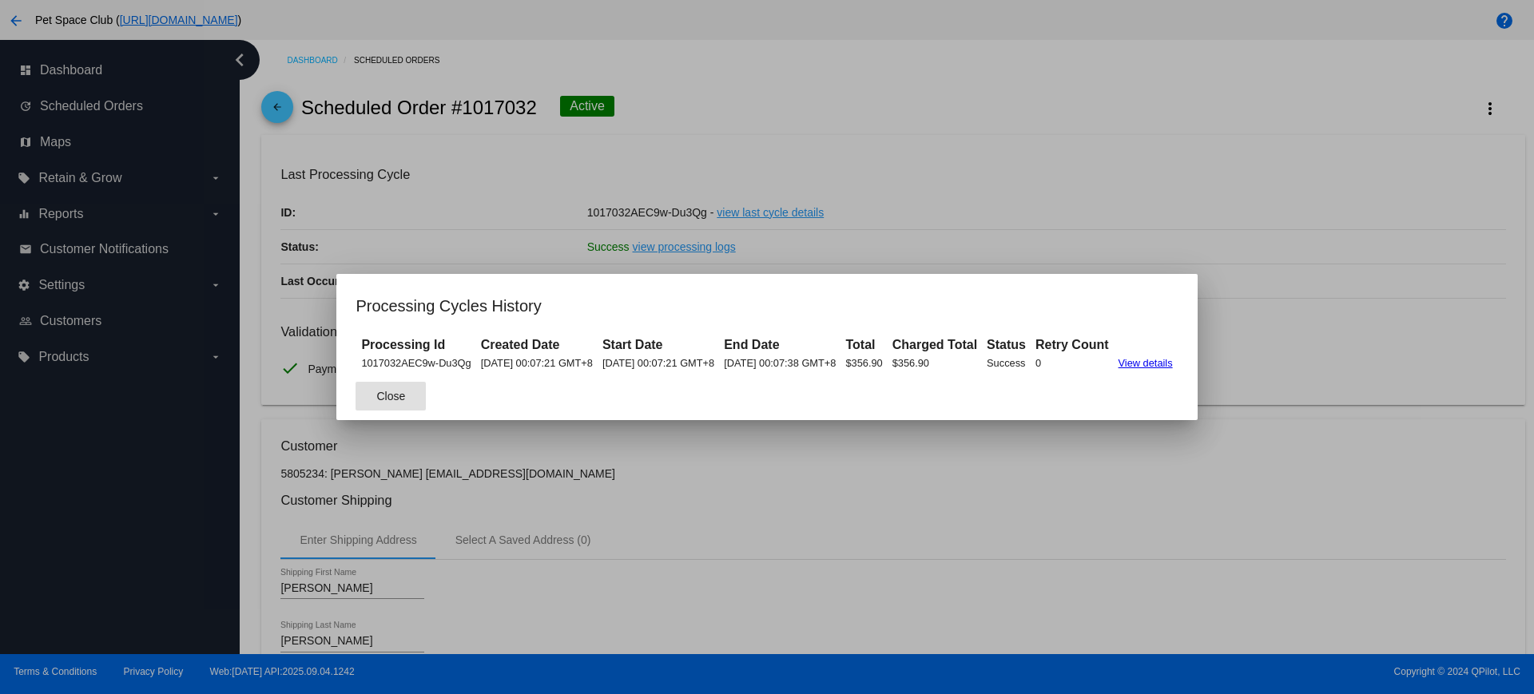
click at [918, 447] on div at bounding box center [767, 347] width 1534 height 694
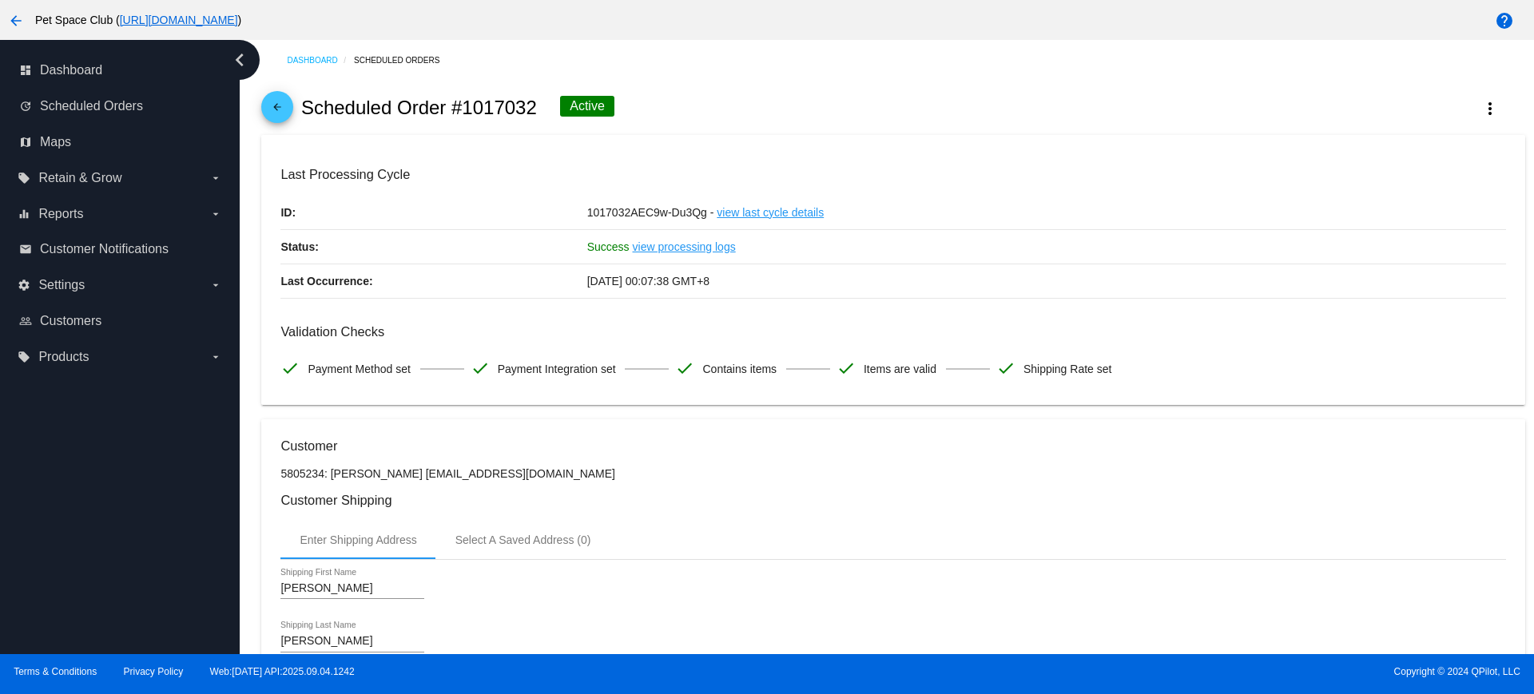
drag, startPoint x: 254, startPoint y: 147, endPoint x: 319, endPoint y: 127, distance: 67.7
click at [1481, 108] on mat-icon "more_vert" at bounding box center [1490, 108] width 19 height 19
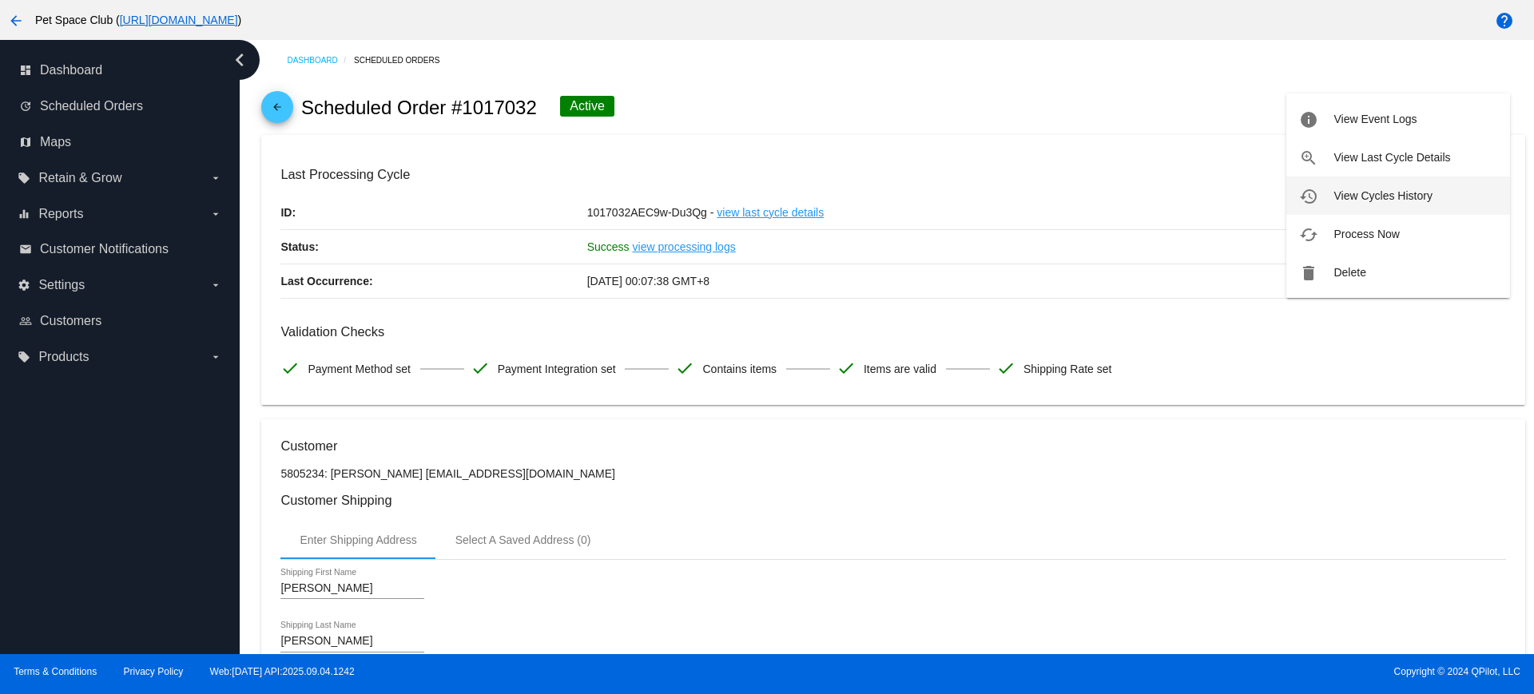
click at [1375, 197] on span "View Cycles History" at bounding box center [1383, 195] width 98 height 13
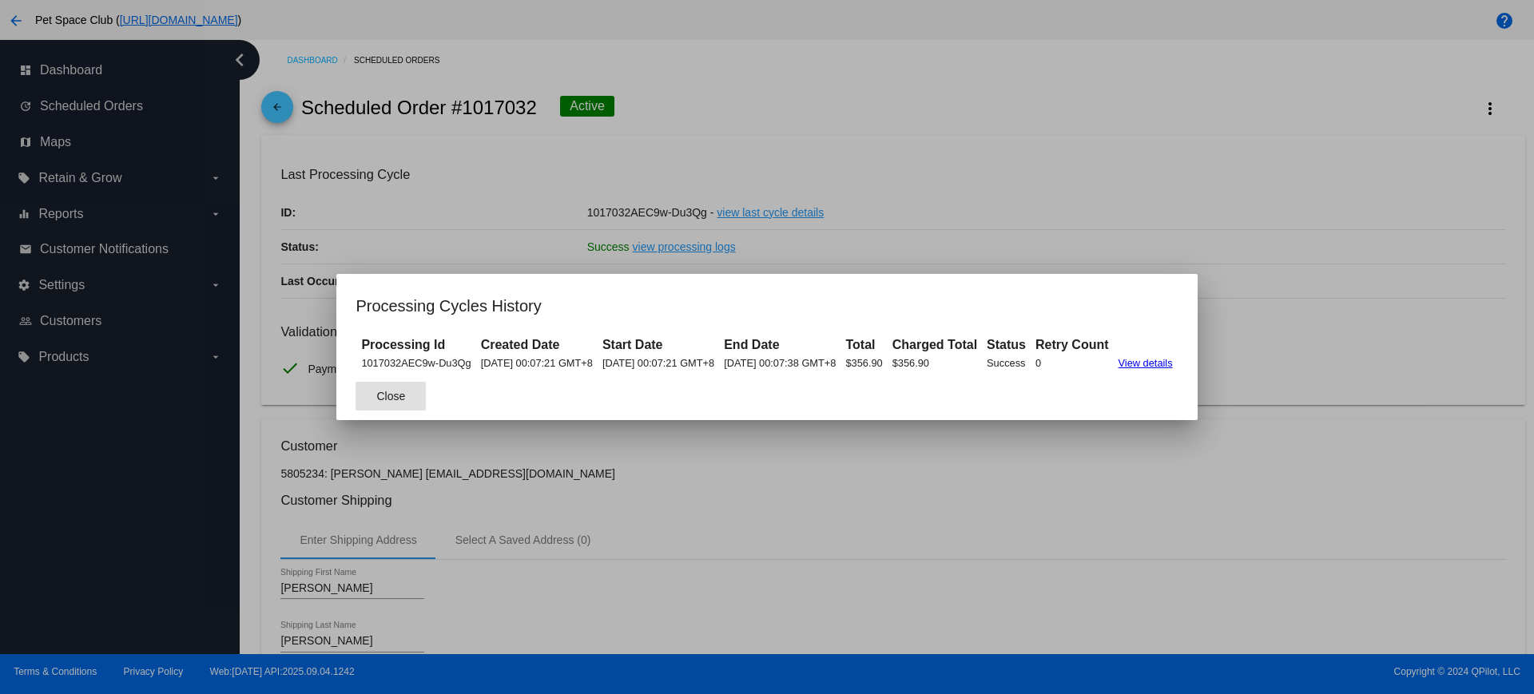
click at [372, 403] on button "Close" at bounding box center [391, 396] width 70 height 29
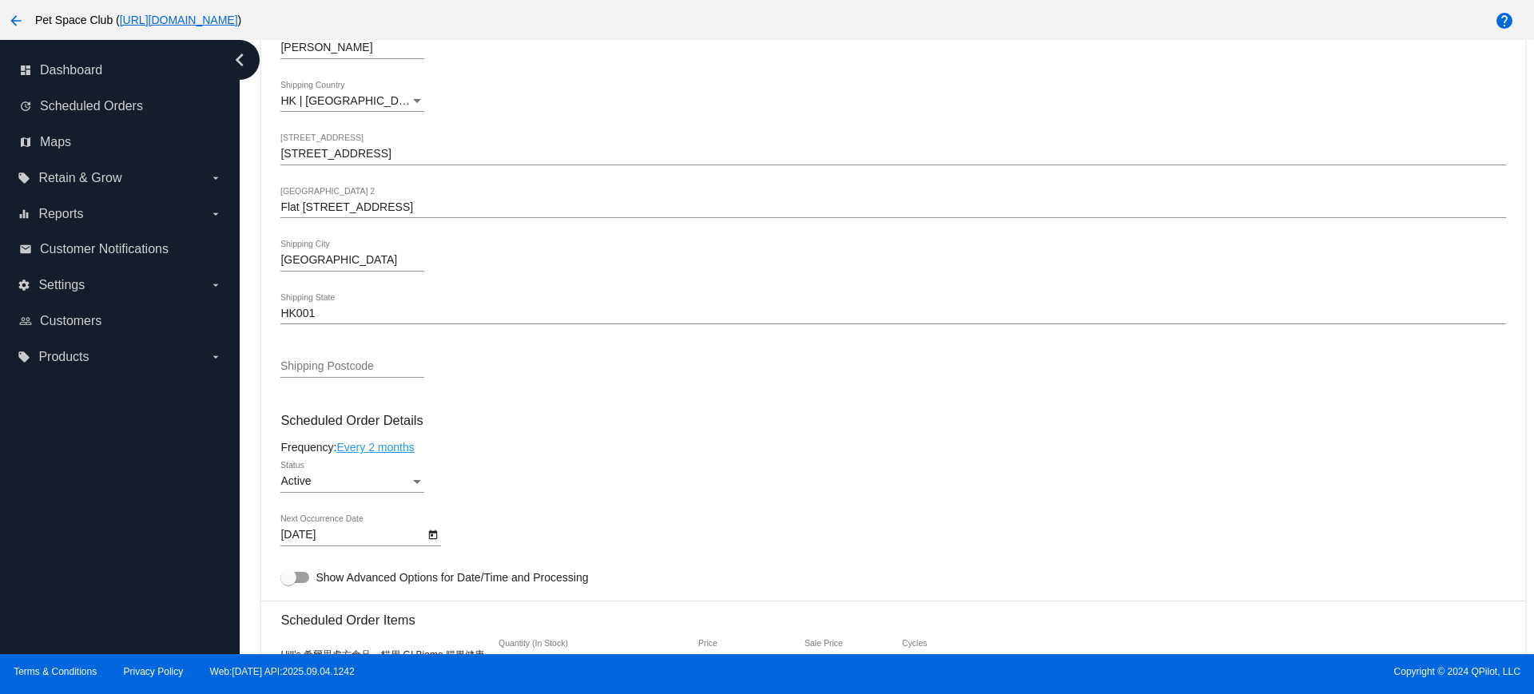
scroll to position [599, 0]
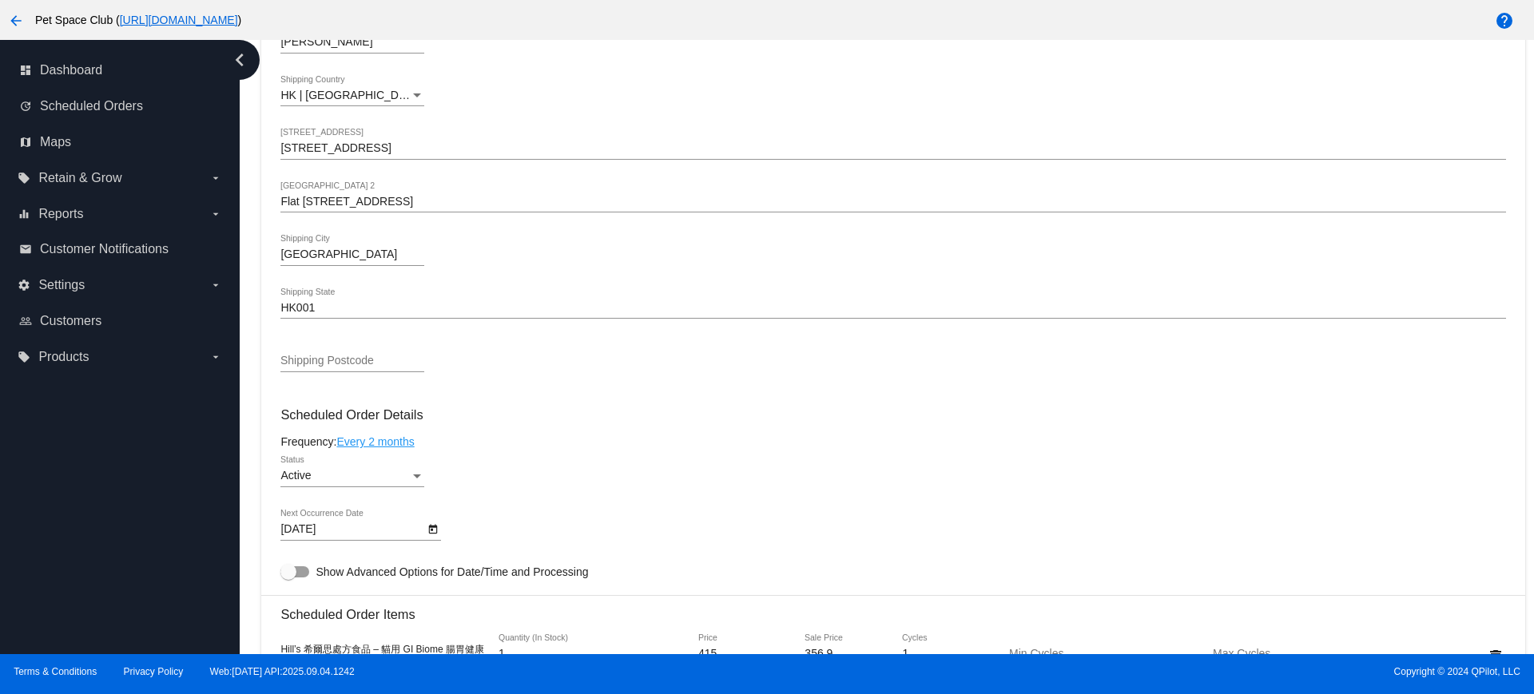
click at [432, 535] on icon "Open calendar" at bounding box center [432, 529] width 11 height 19
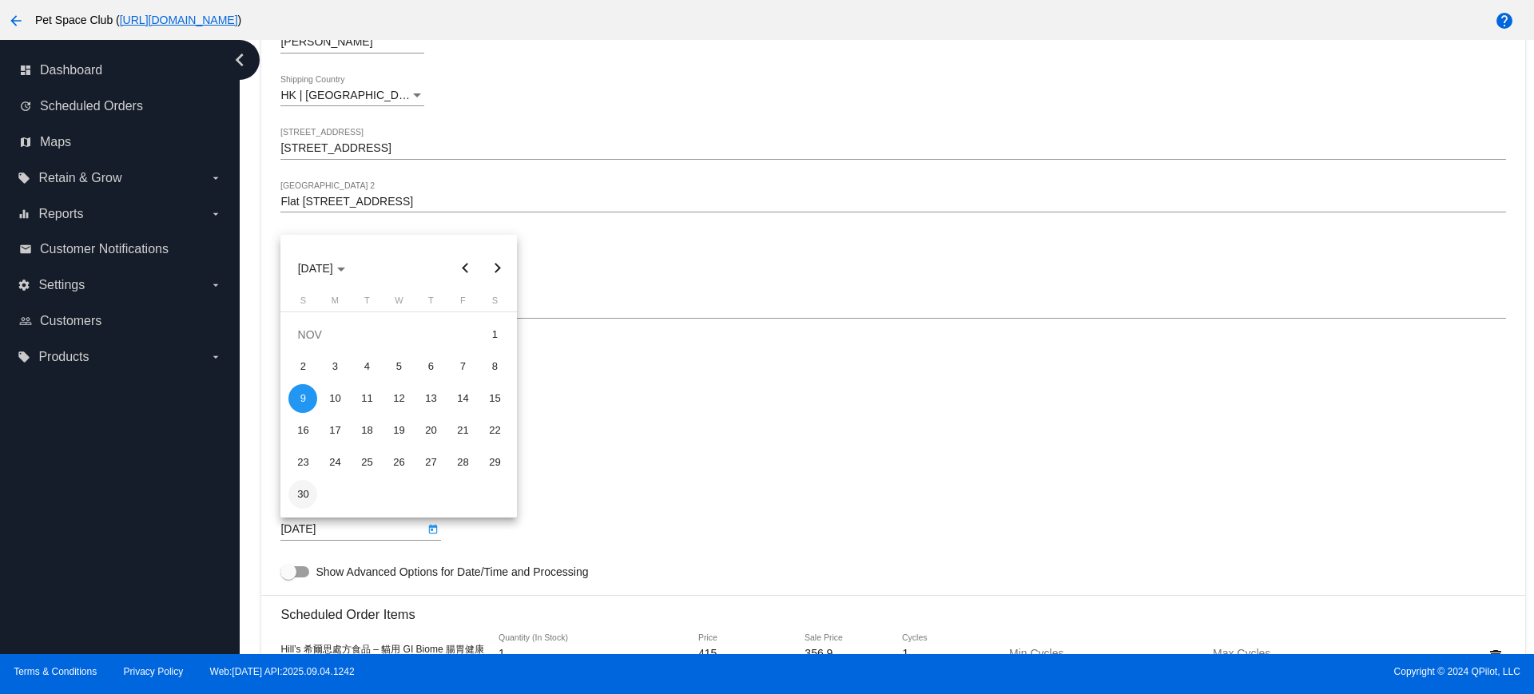
click at [297, 503] on div "30" at bounding box center [302, 494] width 29 height 29
type input "[DATE]"
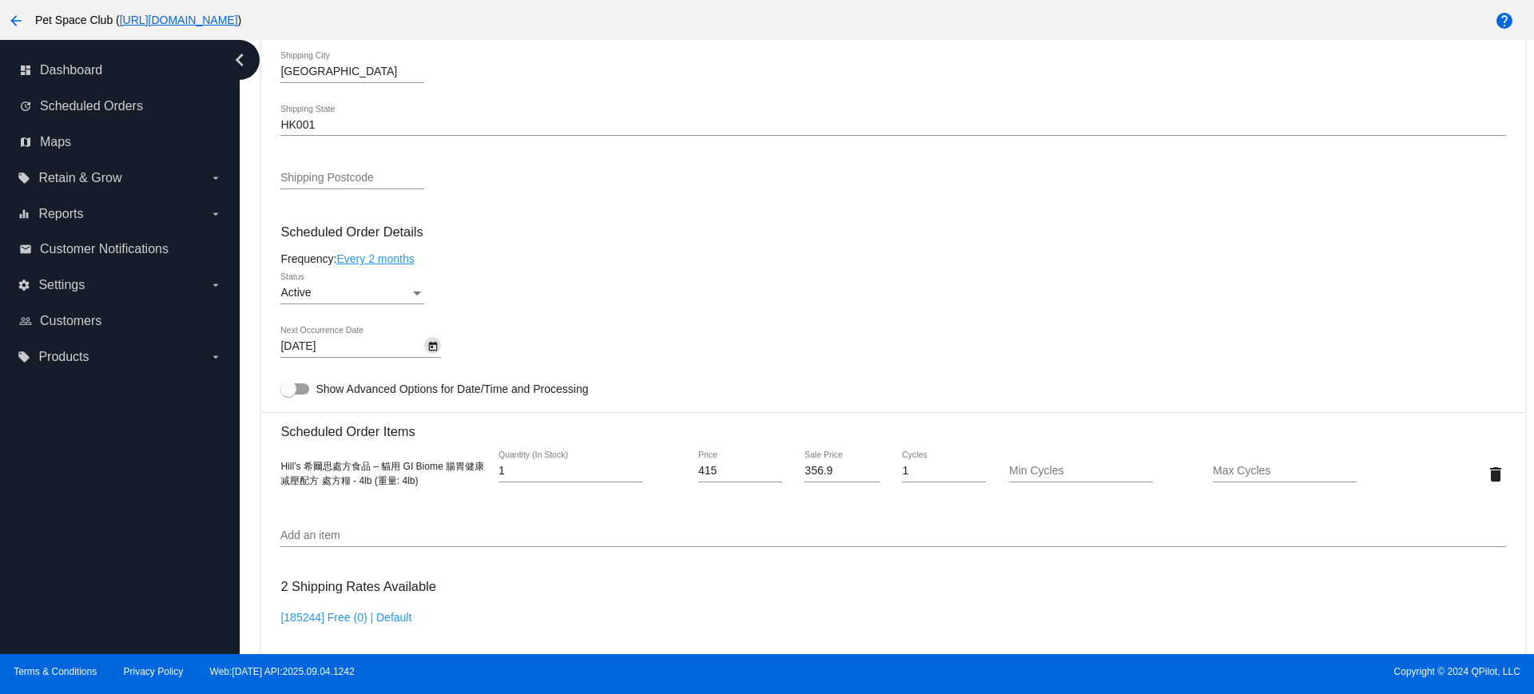
scroll to position [799, 0]
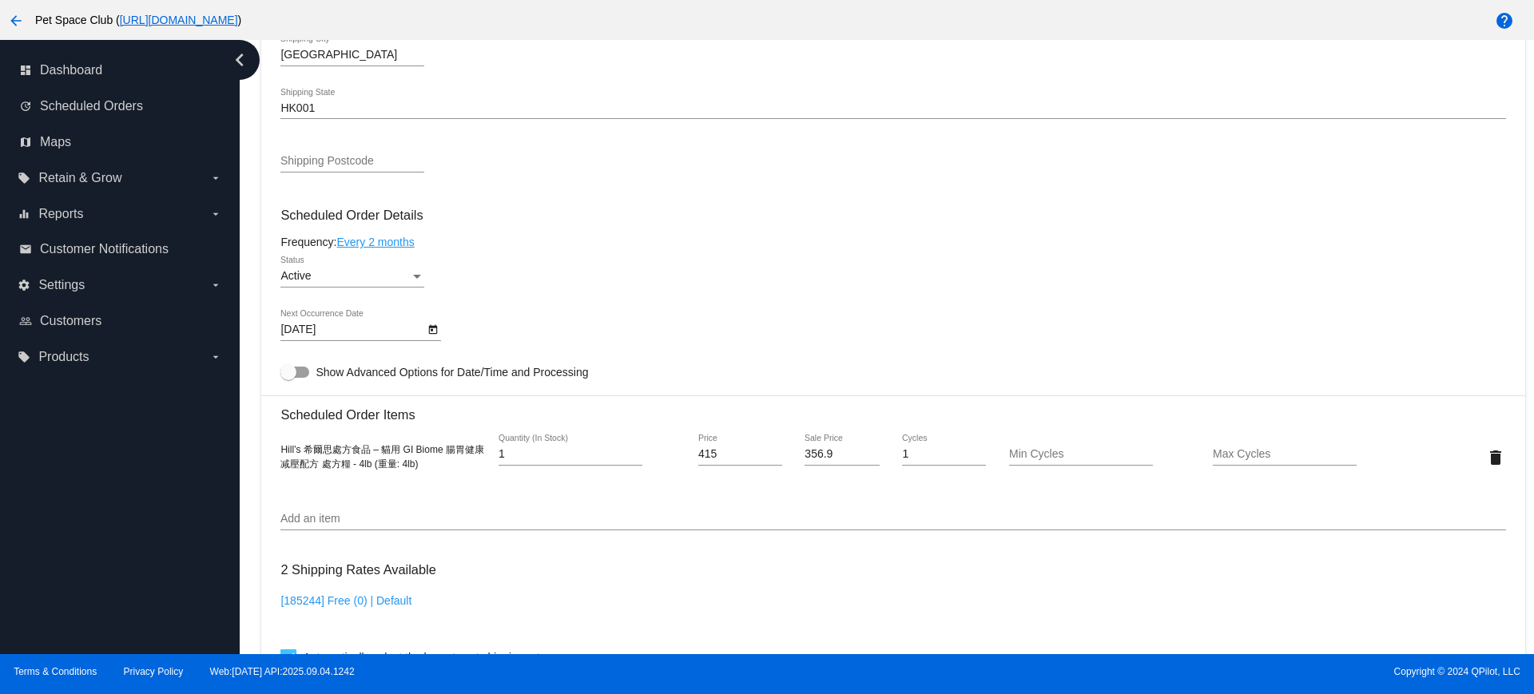
drag, startPoint x: 251, startPoint y: 193, endPoint x: 290, endPoint y: 183, distance: 40.3
click at [251, 193] on div "Dashboard Scheduled Orders arrow_back Scheduled Order #1017032 Active more_vert…" at bounding box center [887, 347] width 1294 height 614
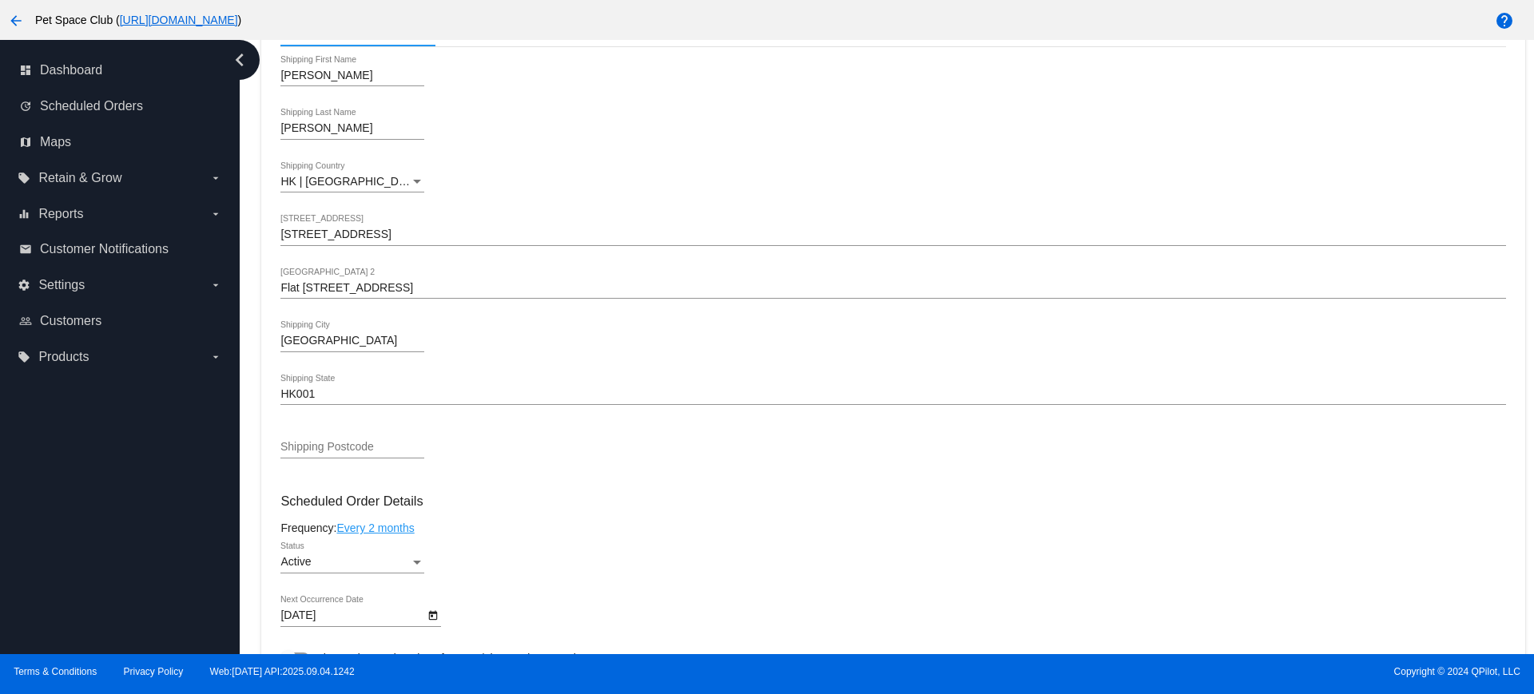
scroll to position [699, 0]
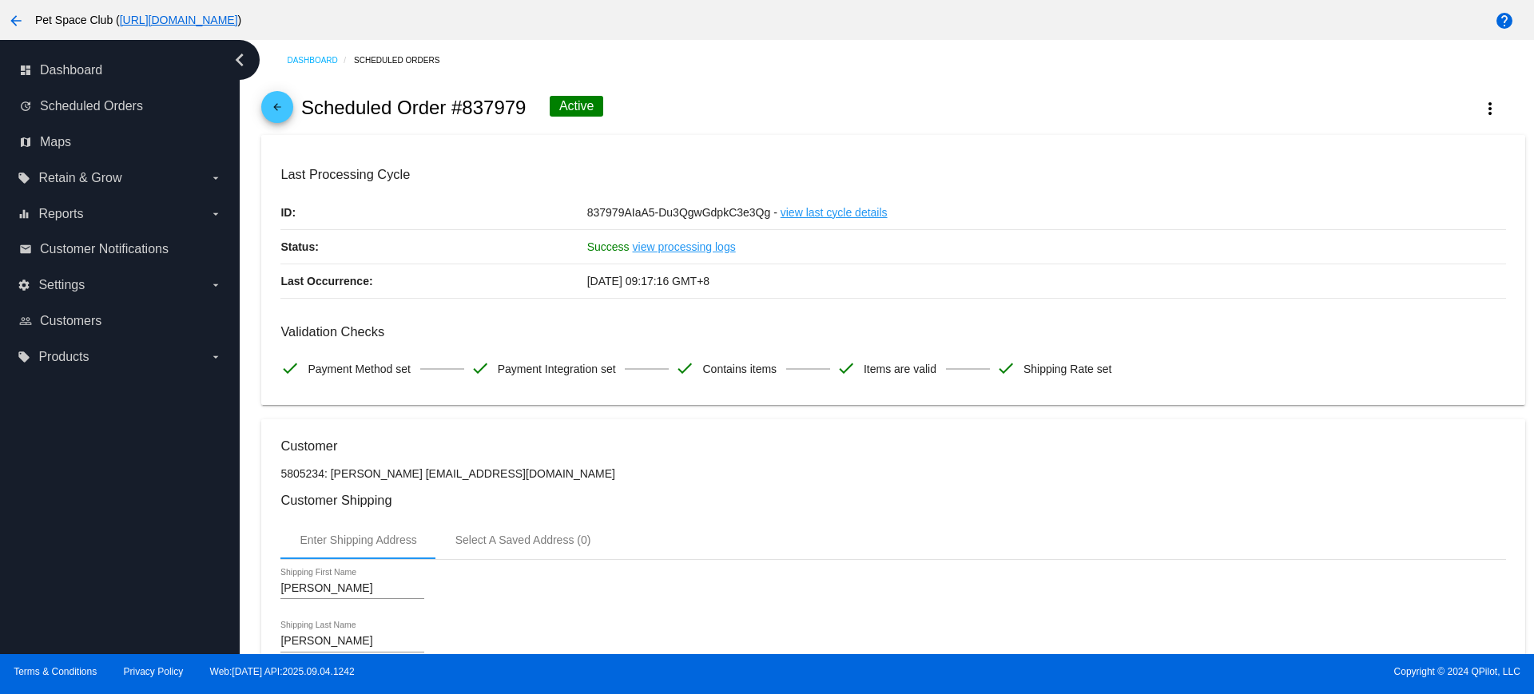
drag, startPoint x: 1465, startPoint y: 108, endPoint x: 1457, endPoint y: 113, distance: 9.3
click at [1481, 108] on mat-icon "more_vert" at bounding box center [1490, 108] width 19 height 19
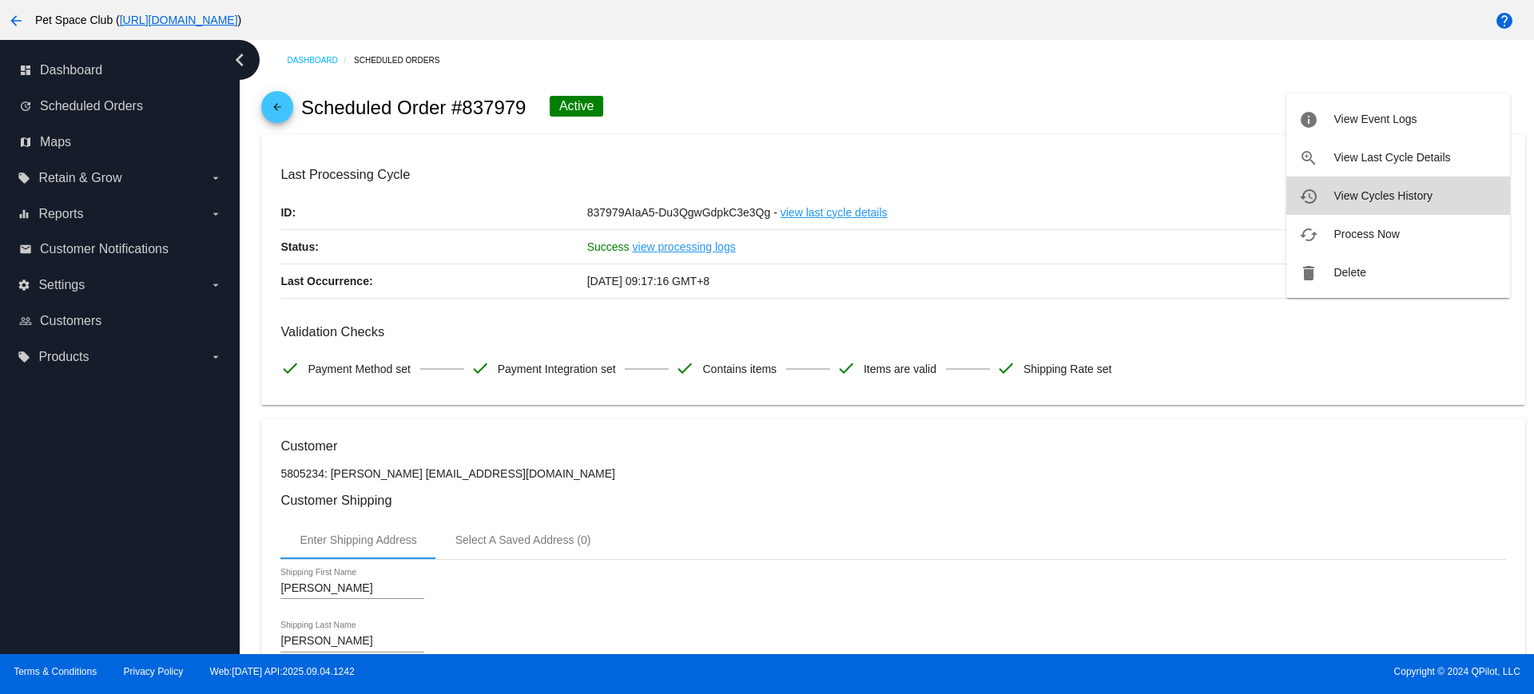
click at [1364, 188] on button "history View Cycles History" at bounding box center [1398, 196] width 224 height 38
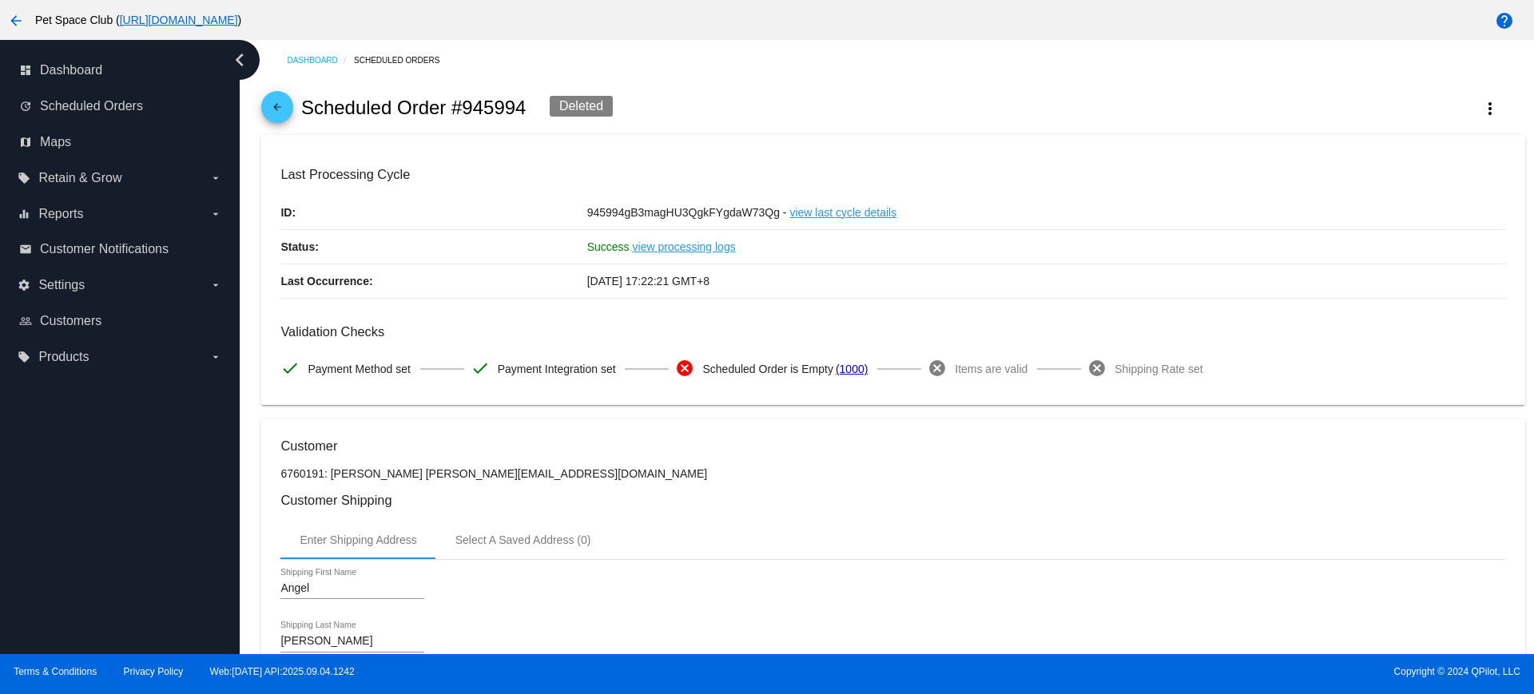
drag, startPoint x: 253, startPoint y: 133, endPoint x: 551, endPoint y: 84, distance: 302.0
click at [252, 133] on div "Dashboard Scheduled Orders arrow_back Scheduled Order #945994 Deleted more_vert…" at bounding box center [887, 347] width 1294 height 614
drag, startPoint x: 249, startPoint y: 237, endPoint x: 353, endPoint y: 237, distance: 103.9
click at [249, 237] on div "Dashboard Scheduled Orders arrow_back Scheduled Order #945994 Deleted more_vert…" at bounding box center [887, 347] width 1294 height 614
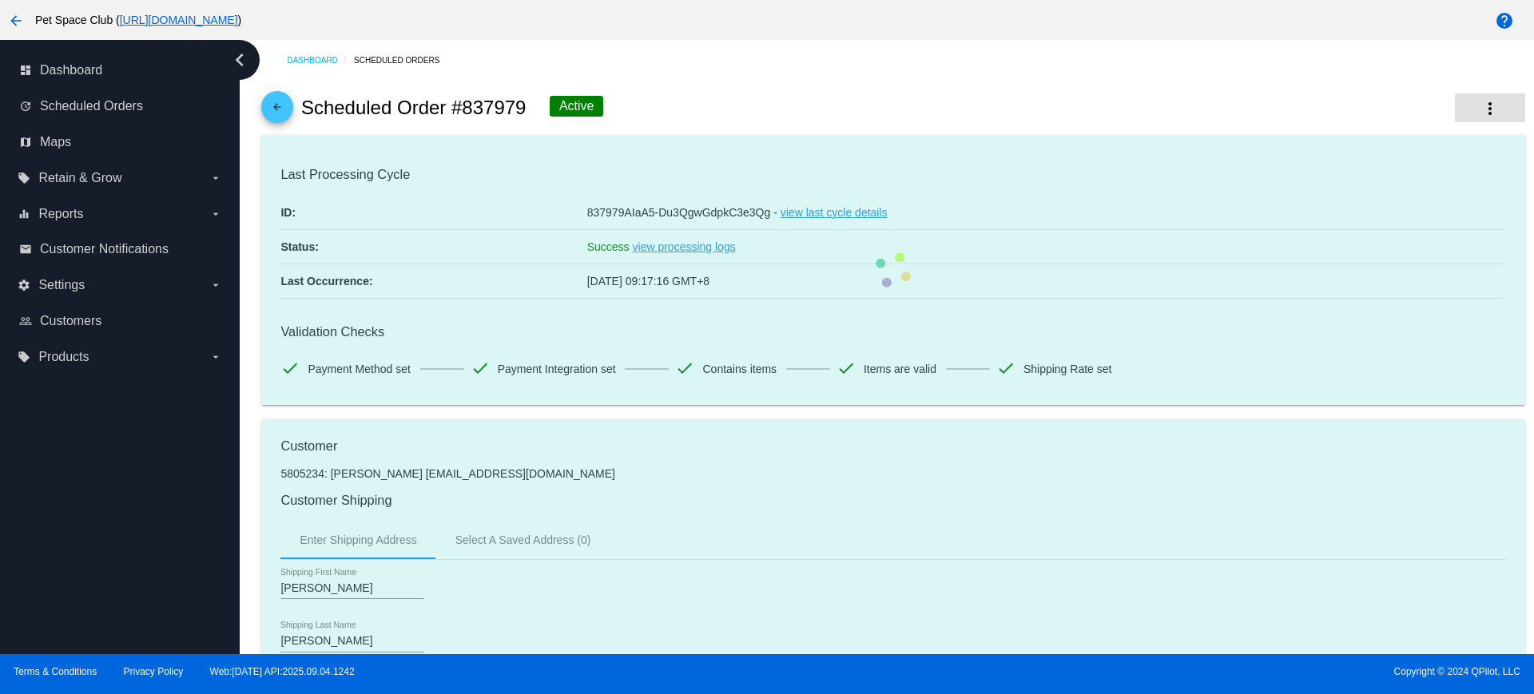
click at [1485, 107] on button "more_vert" at bounding box center [1490, 107] width 70 height 29
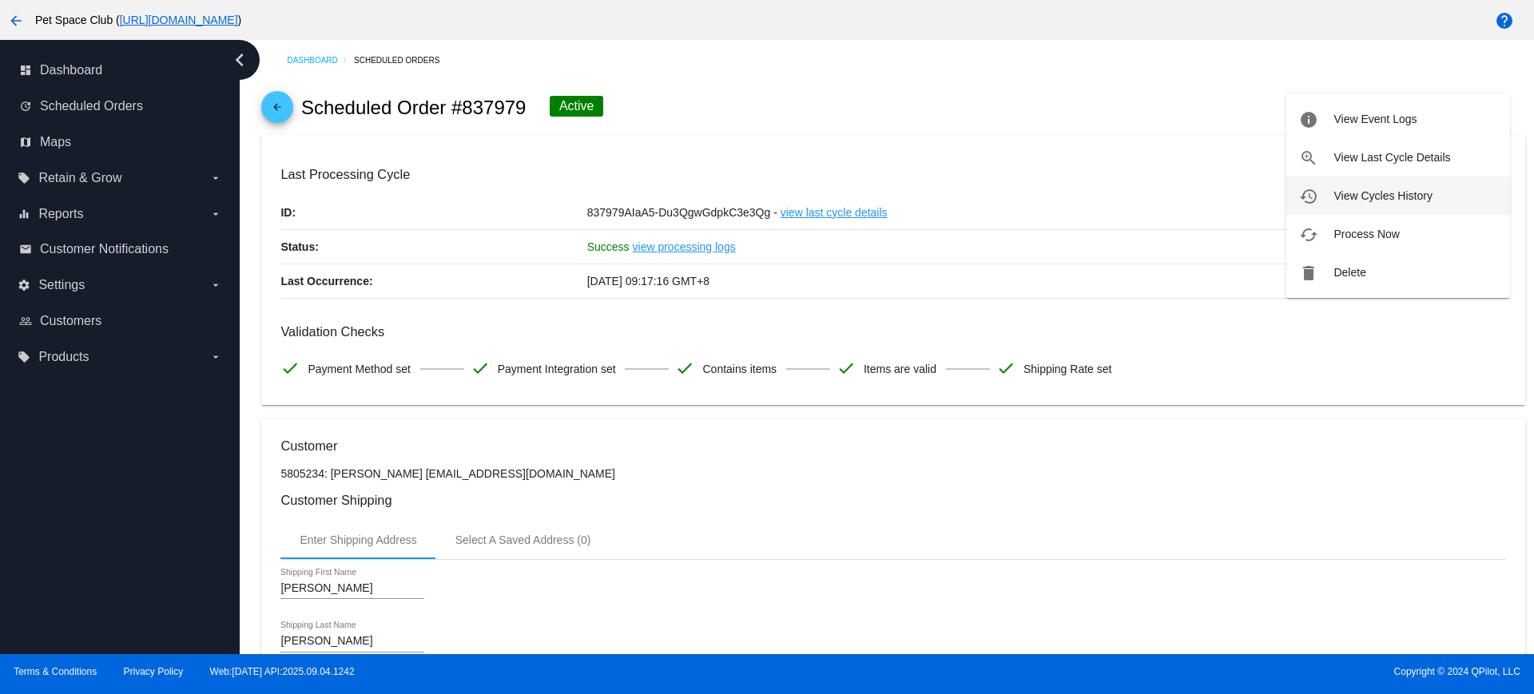
click at [1362, 189] on span "View Cycles History" at bounding box center [1383, 195] width 98 height 13
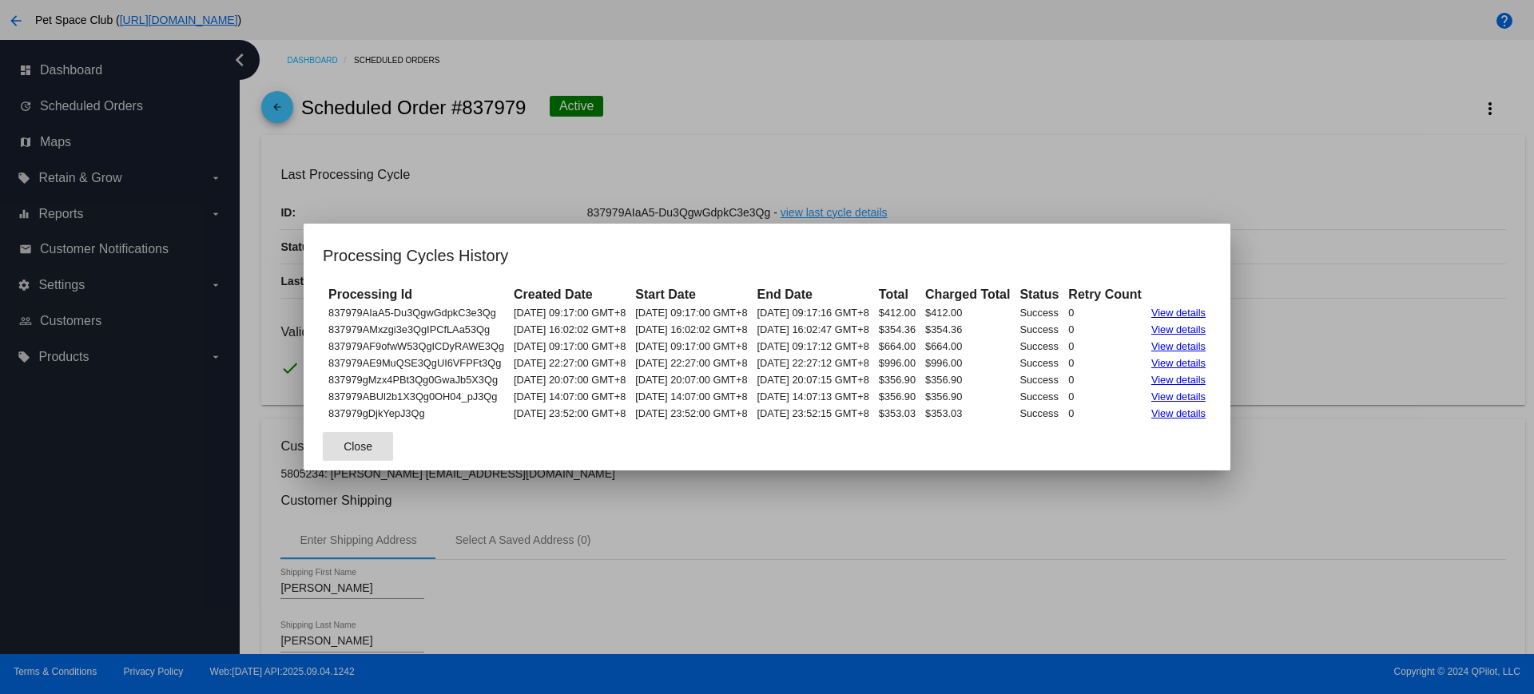
click at [1035, 100] on div at bounding box center [767, 347] width 1534 height 694
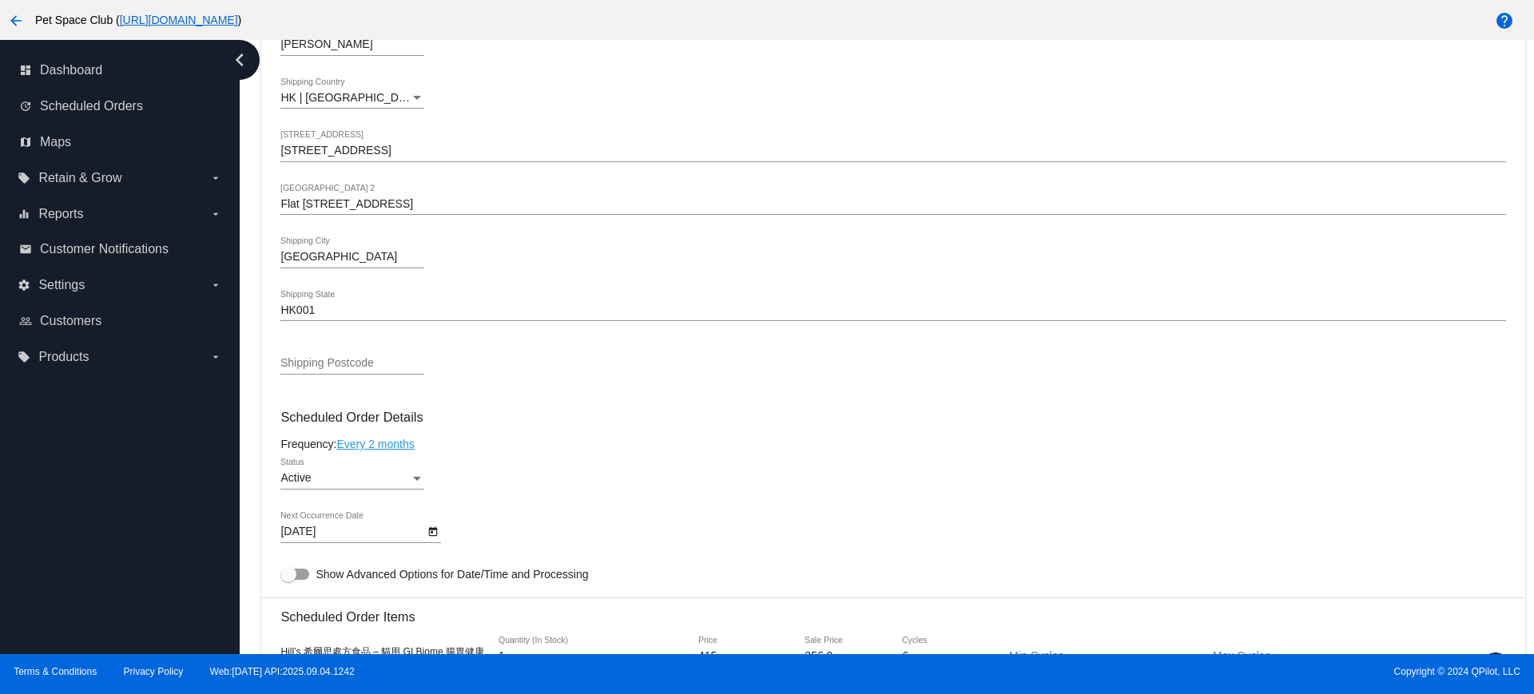
scroll to position [599, 0]
click at [420, 479] on div "Status" at bounding box center [417, 476] width 14 height 13
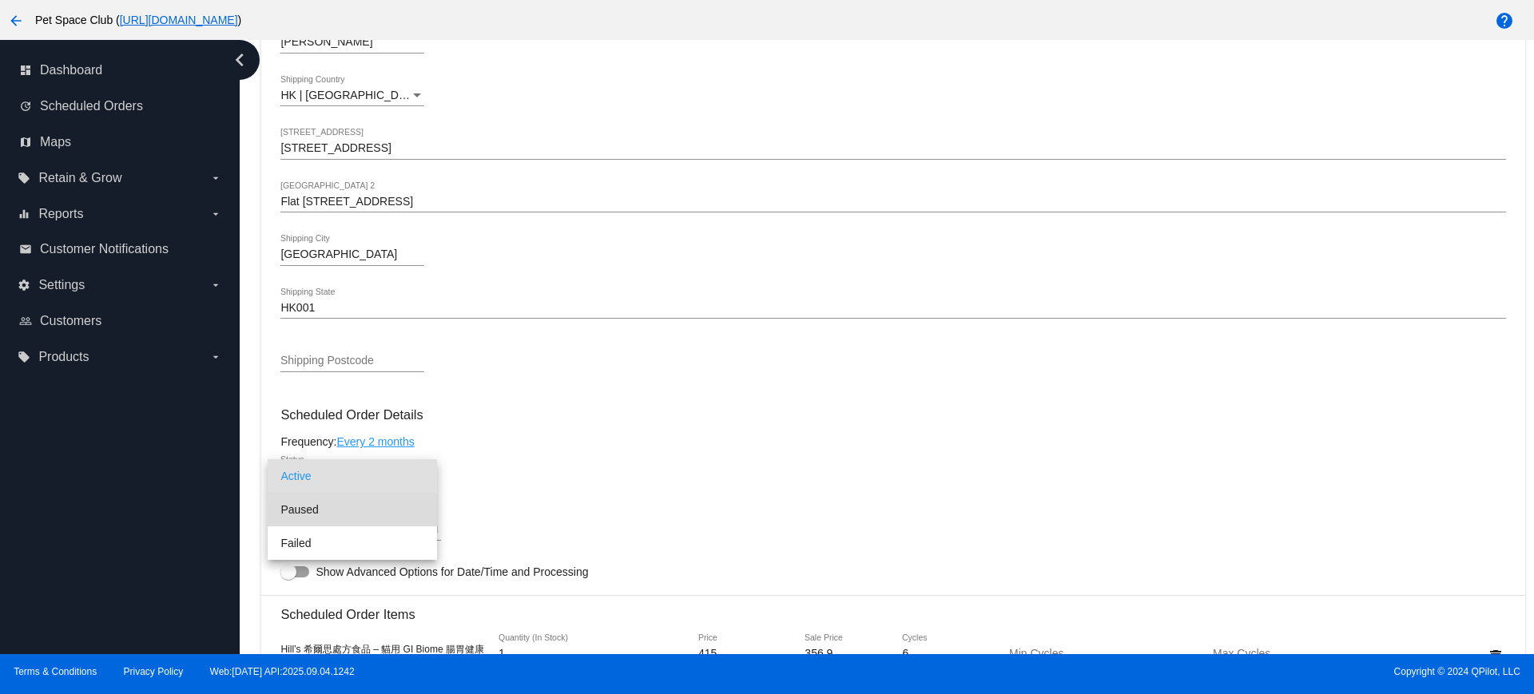
click at [336, 509] on span "Paused" at bounding box center [352, 510] width 144 height 34
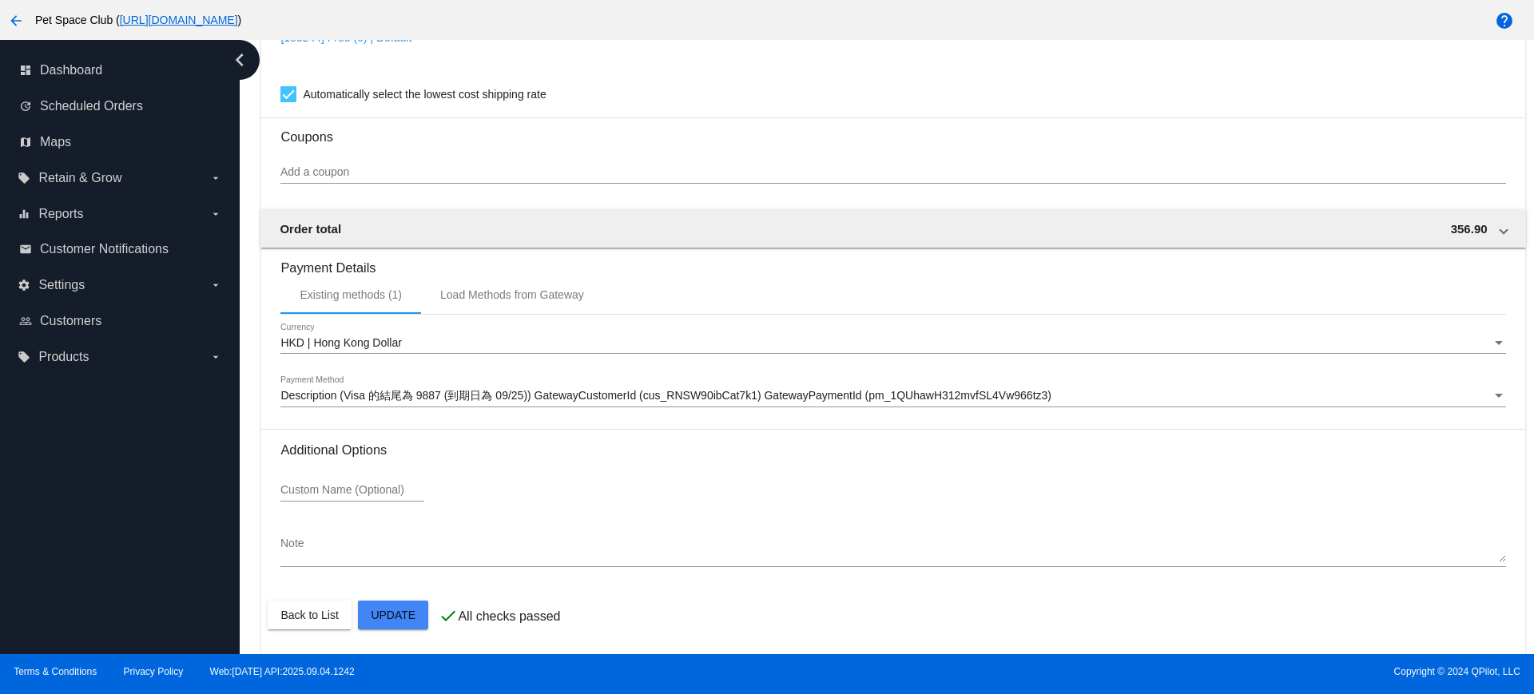
scroll to position [1363, 0]
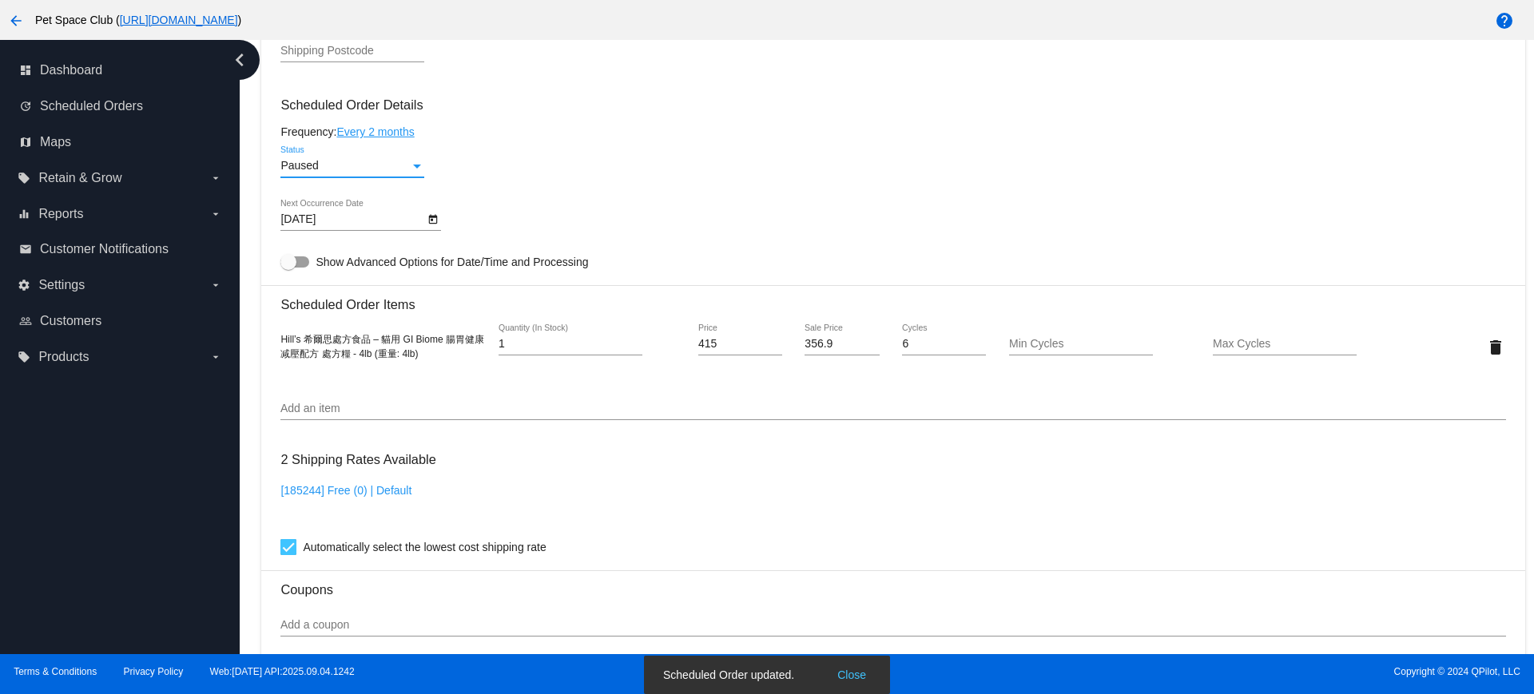
scroll to position [864, 0]
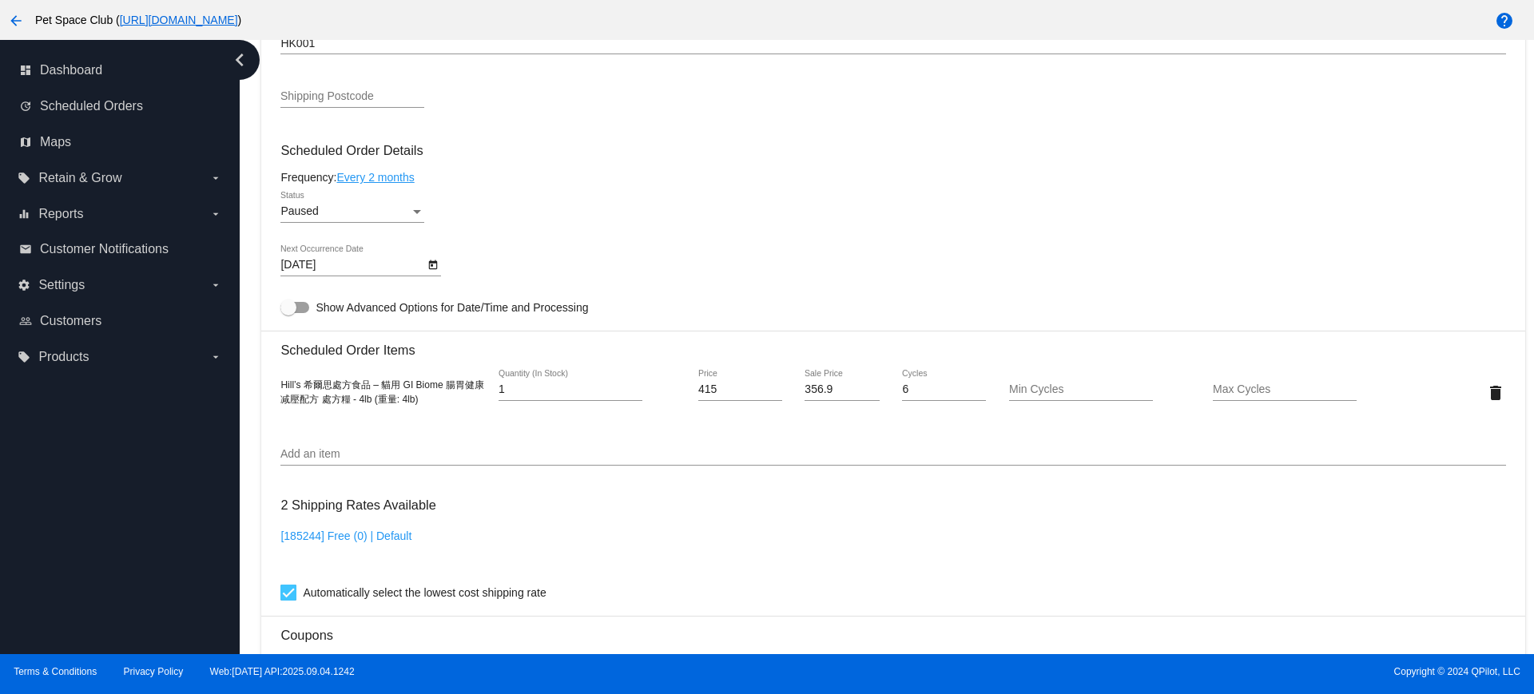
drag, startPoint x: 245, startPoint y: 236, endPoint x: 481, endPoint y: 264, distance: 238.3
click at [245, 236] on div "Dashboard Scheduled Orders arrow_back Scheduled Order #837979 Paused more_vert …" at bounding box center [887, 347] width 1294 height 614
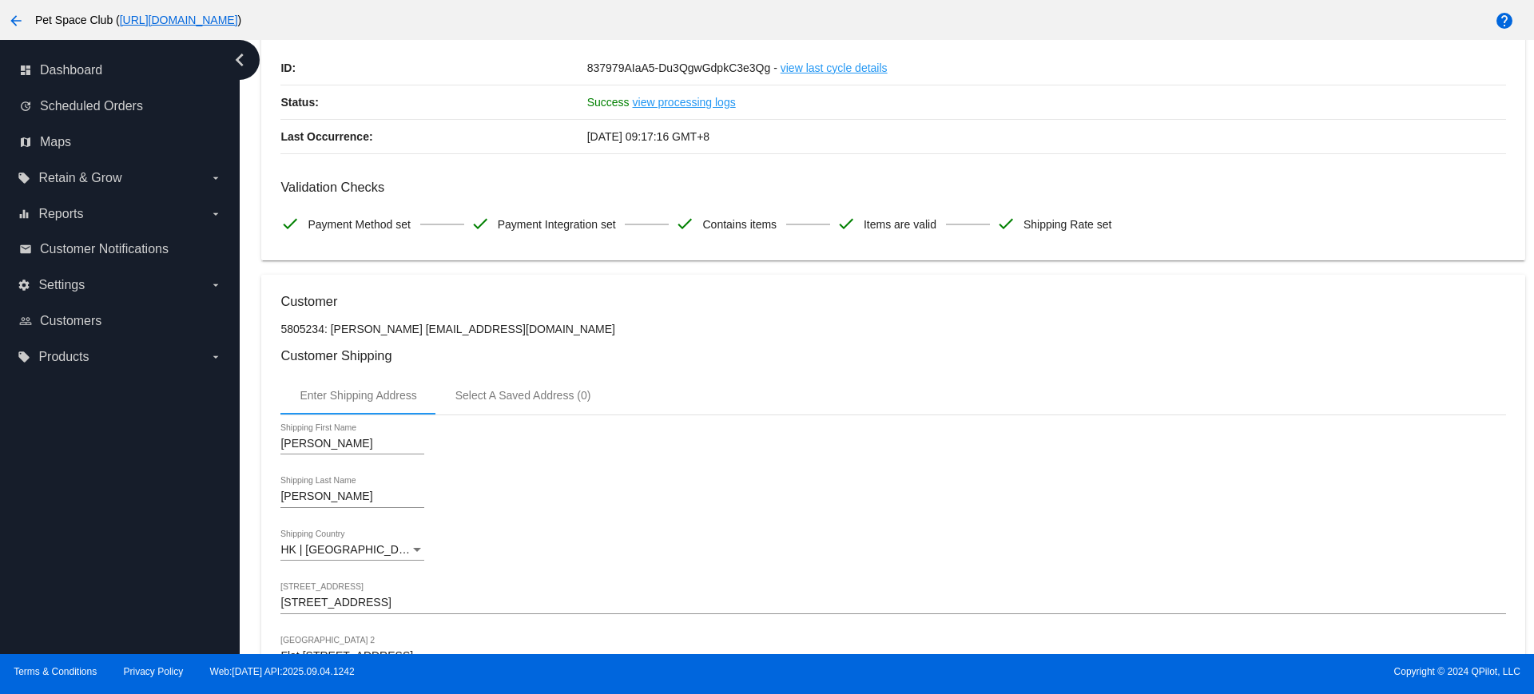
scroll to position [0, 0]
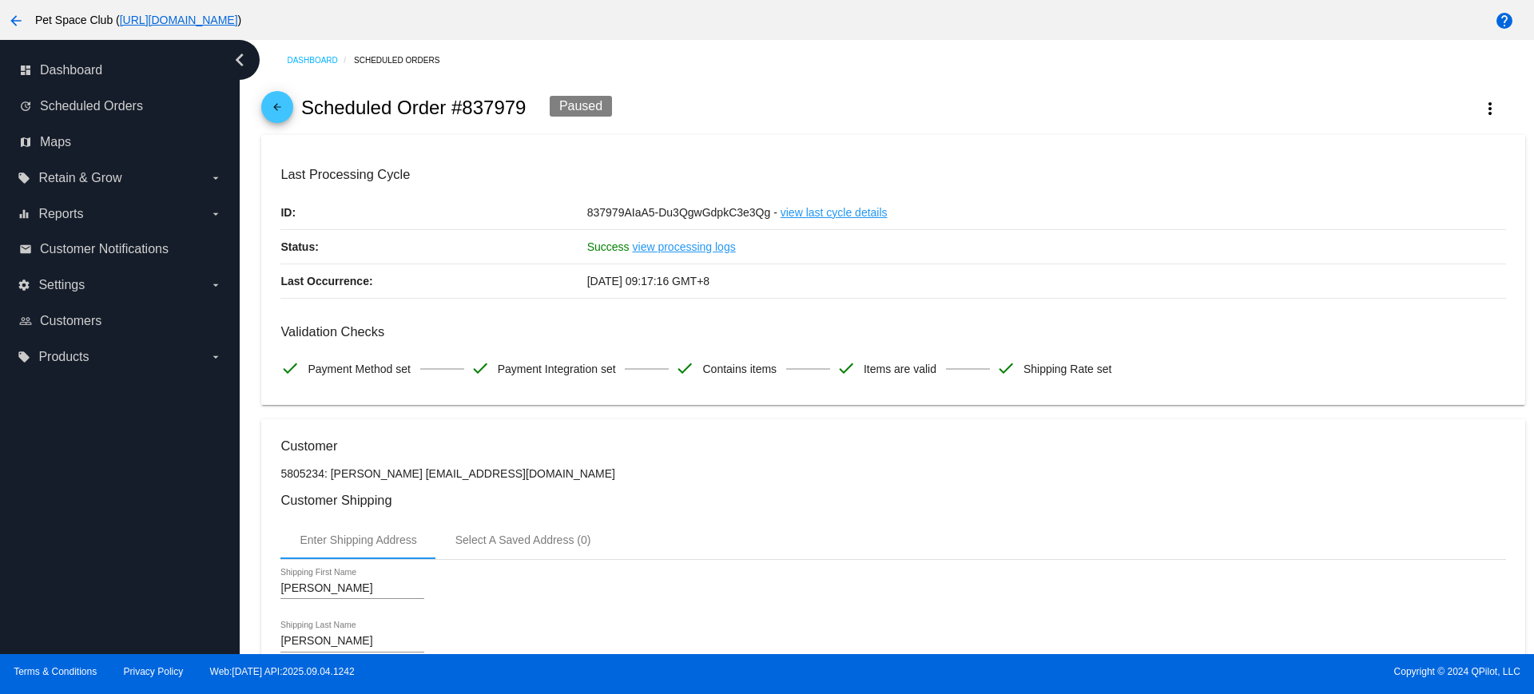
click at [251, 415] on div "Dashboard Scheduled Orders arrow_back Scheduled Order #837979 Paused more_vert …" at bounding box center [887, 347] width 1294 height 614
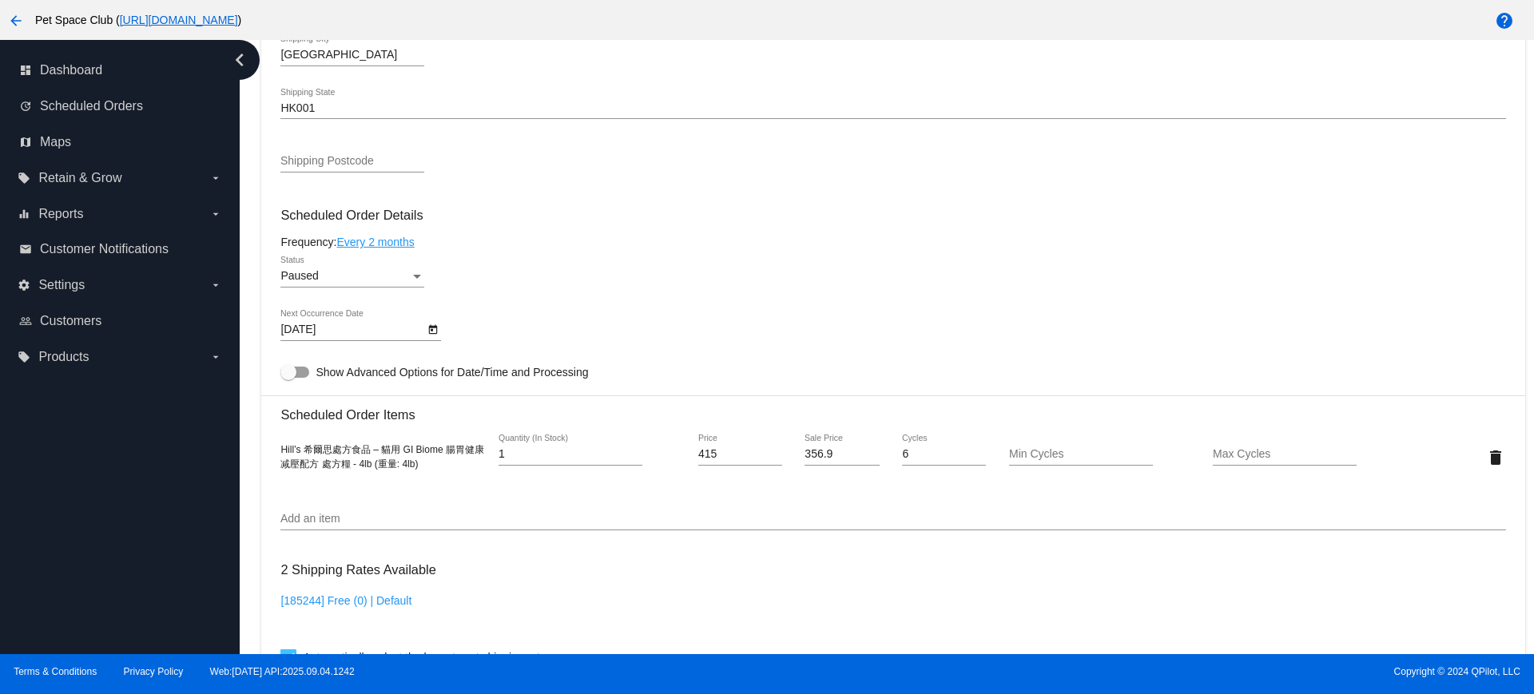
scroll to position [699, 0]
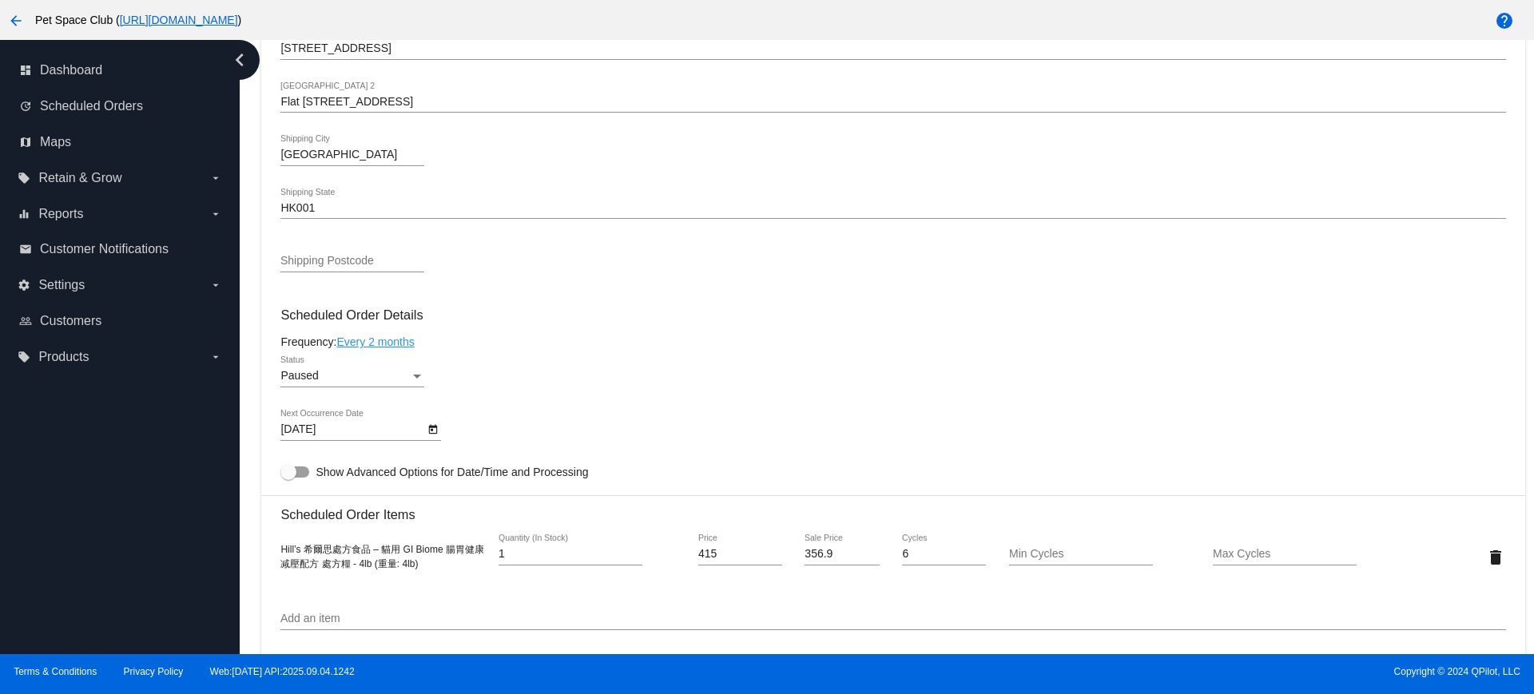
click at [254, 447] on div "Dashboard Scheduled Orders arrow_back Scheduled Order #837979 Paused more_vert …" at bounding box center [894, 330] width 1282 height 1978
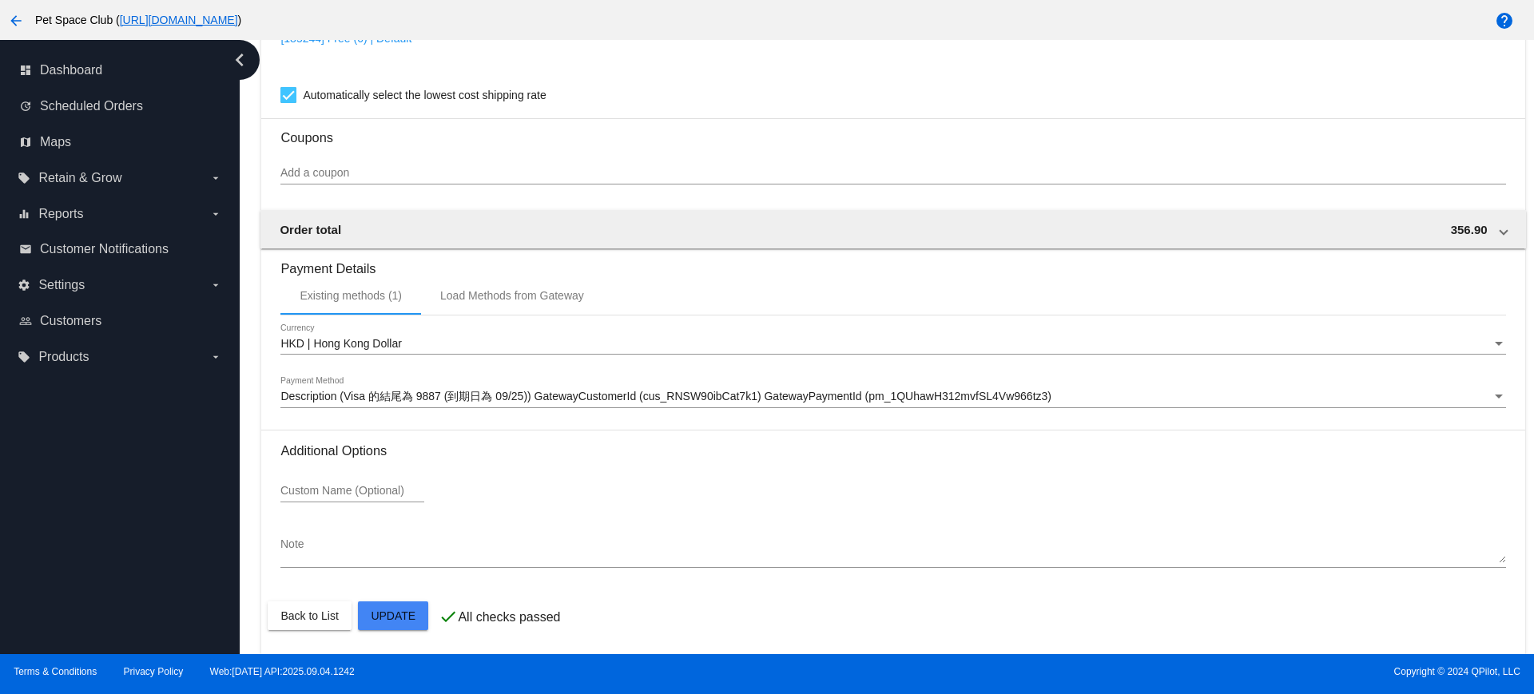
scroll to position [1363, 0]
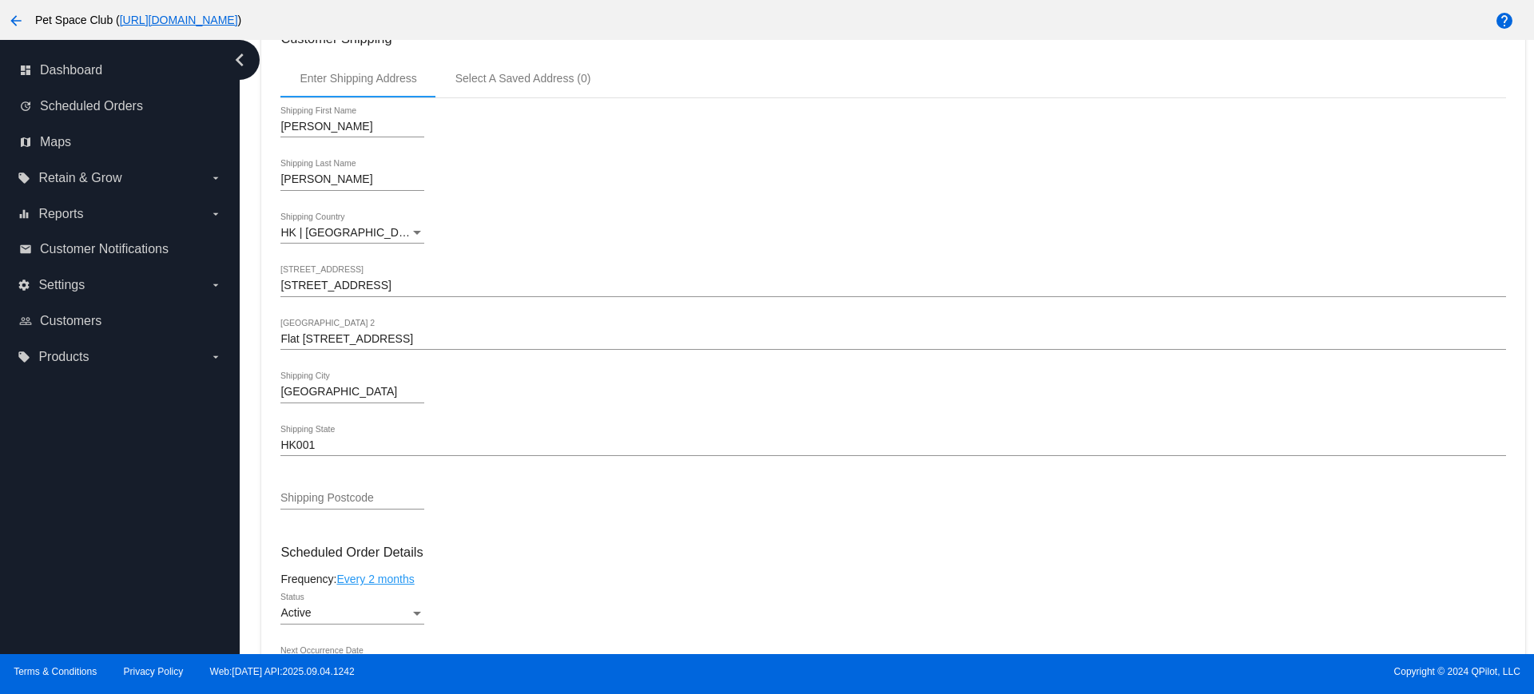
scroll to position [599, 0]
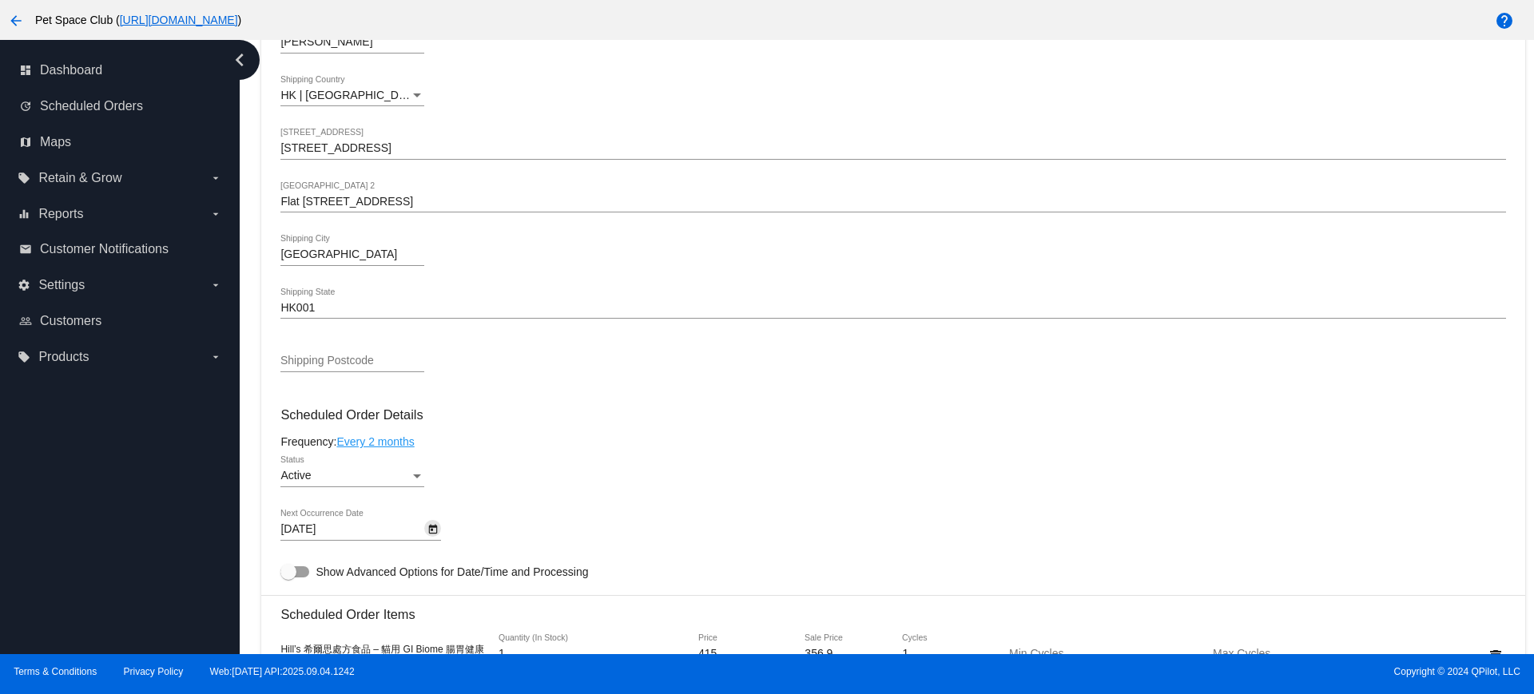
click at [438, 532] on icon "Open calendar" at bounding box center [432, 529] width 11 height 19
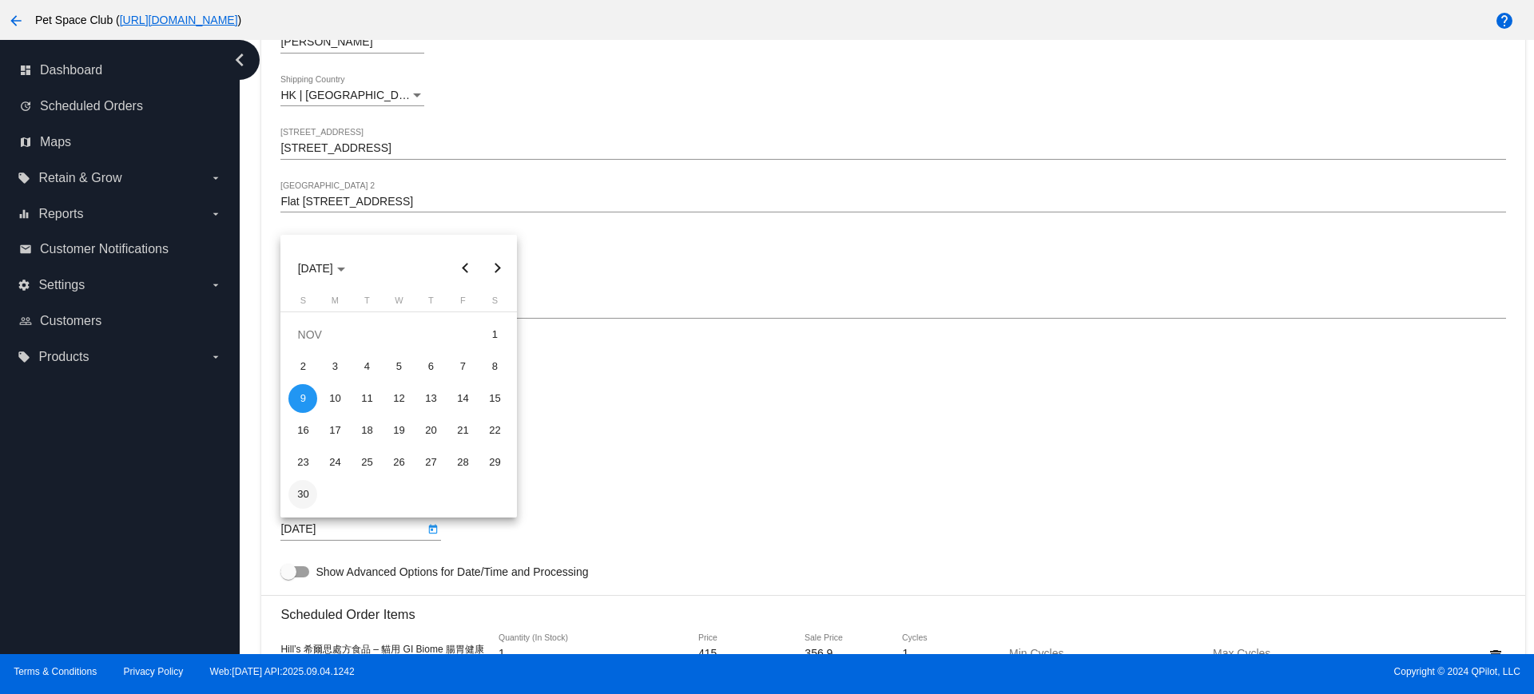
click at [301, 492] on div "30" at bounding box center [302, 494] width 29 height 29
type input "[DATE]"
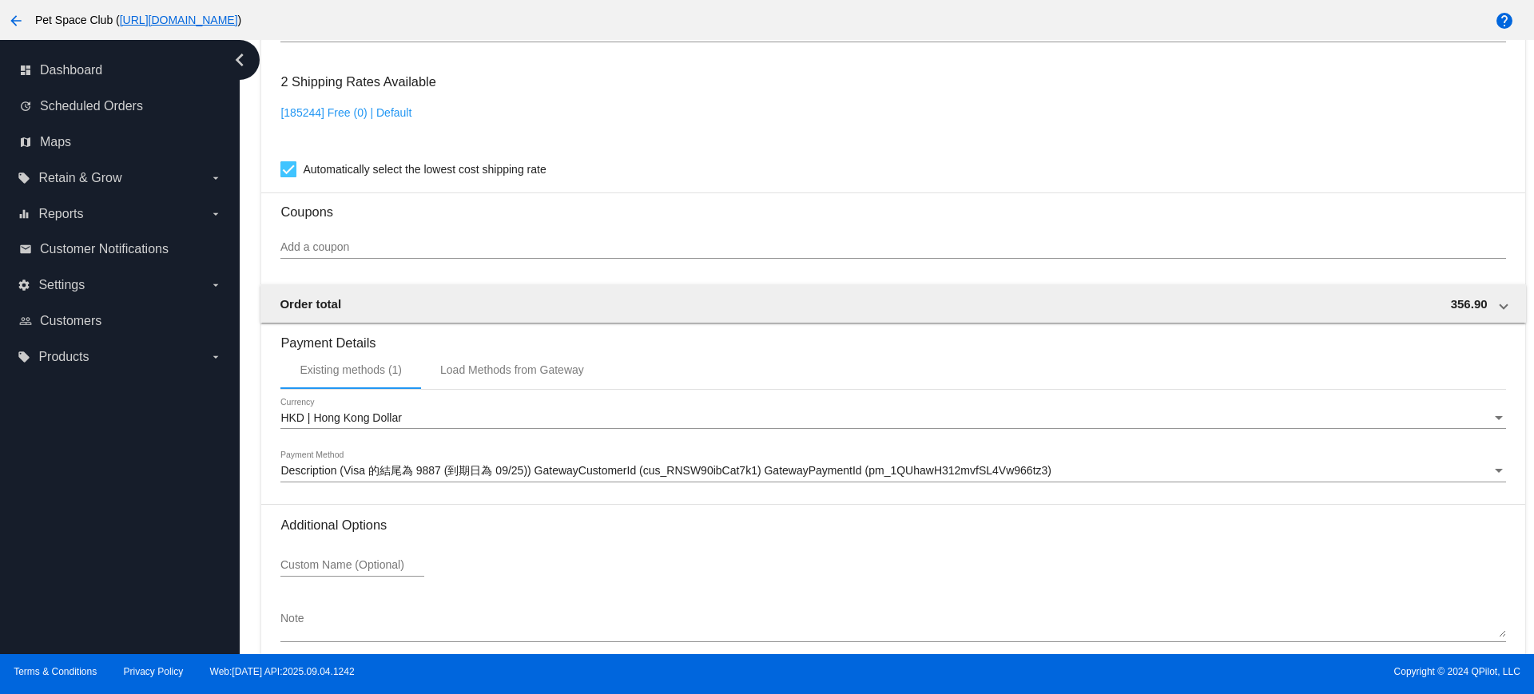
scroll to position [1363, 0]
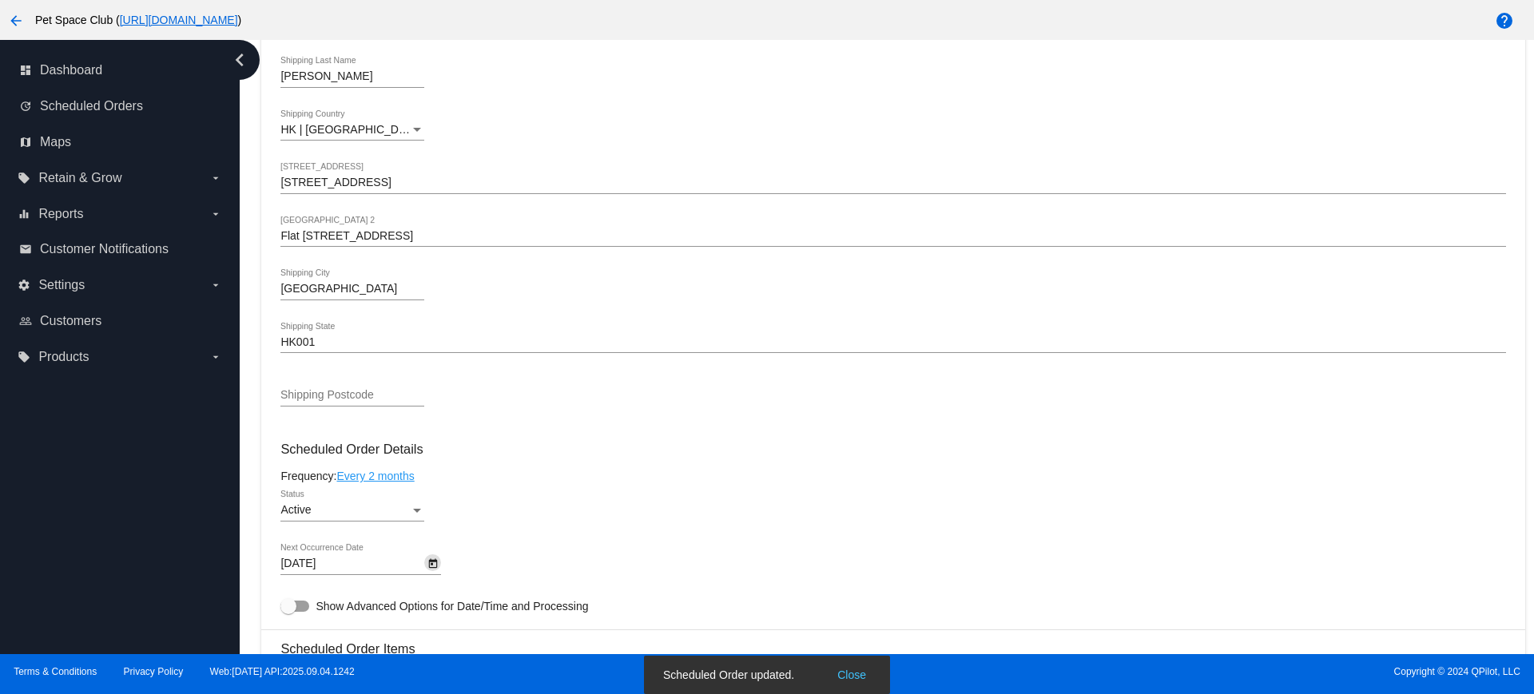
scroll to position [564, 0]
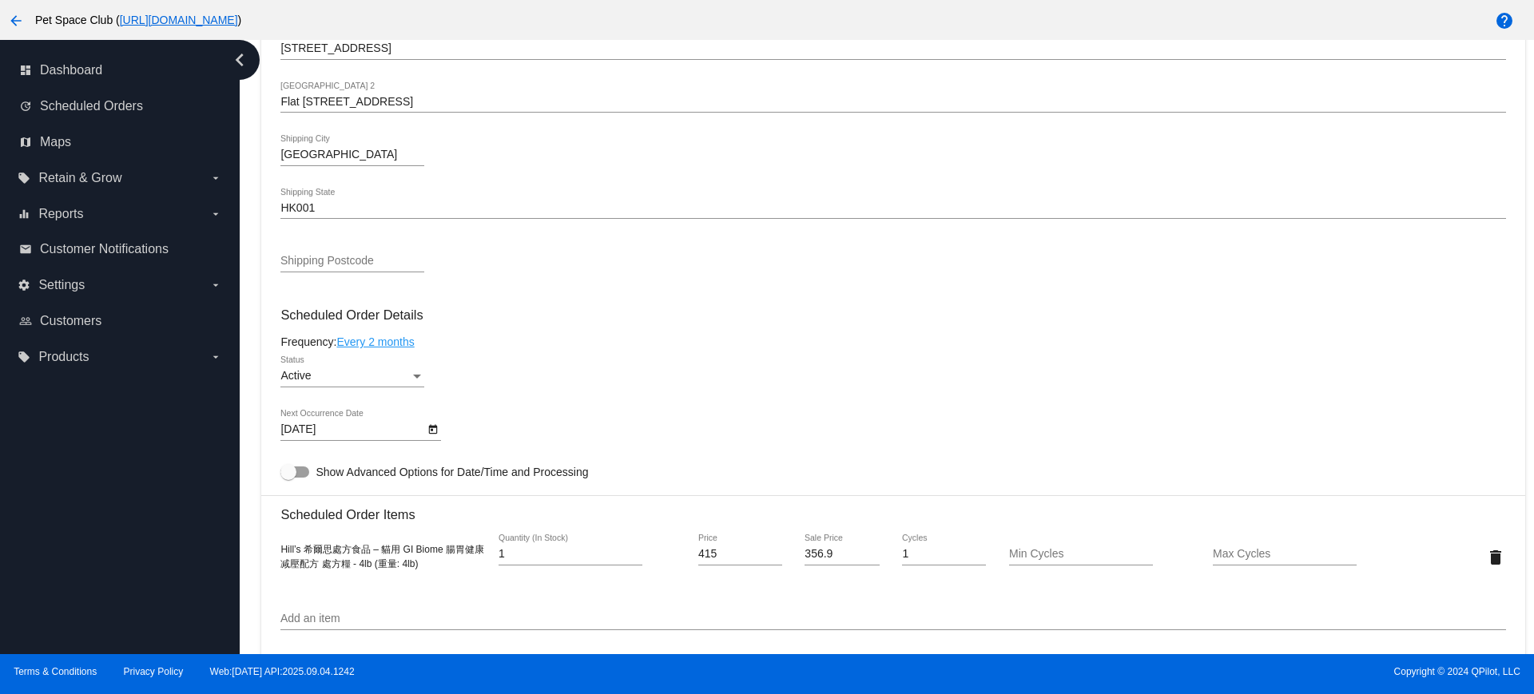
scroll to position [799, 0]
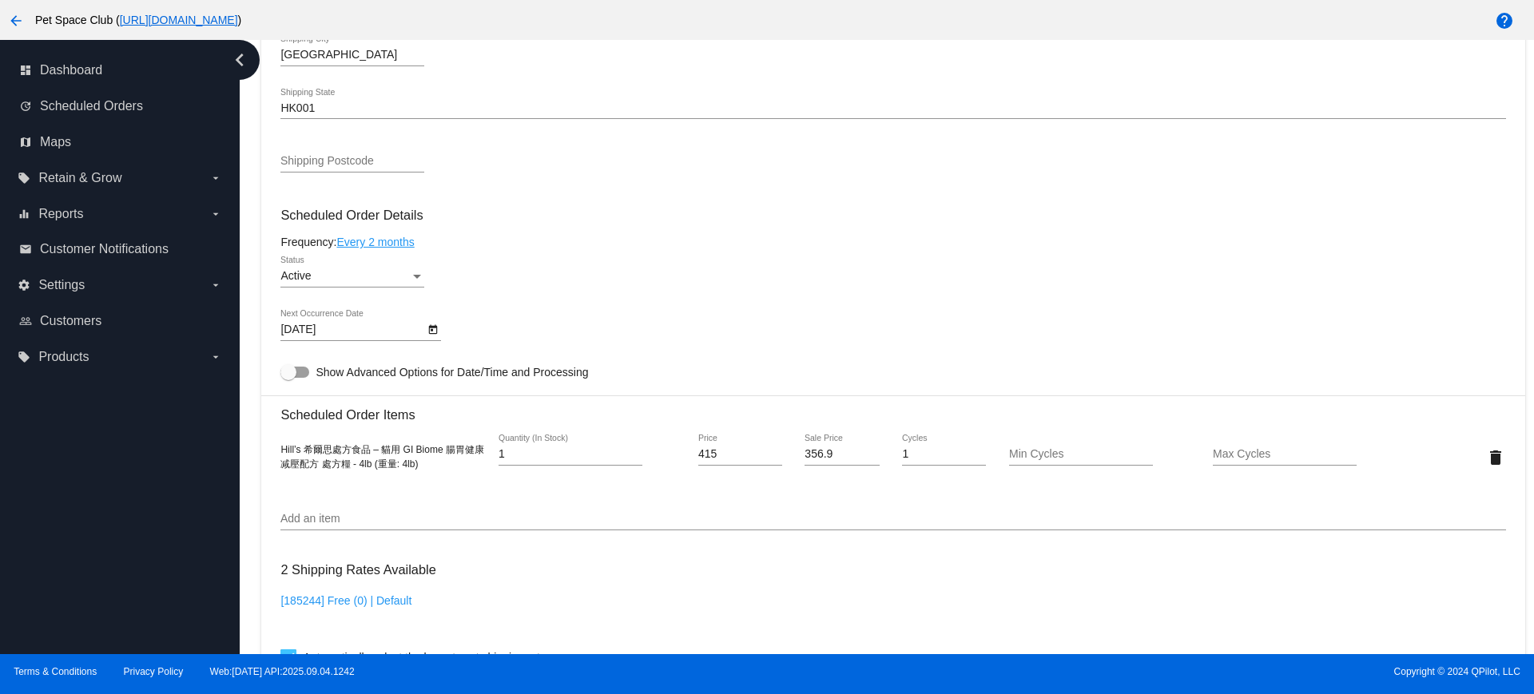
click at [246, 320] on div "Dashboard Scheduled Orders arrow_back Scheduled Order #1017032 Active more_vert…" at bounding box center [887, 347] width 1294 height 614
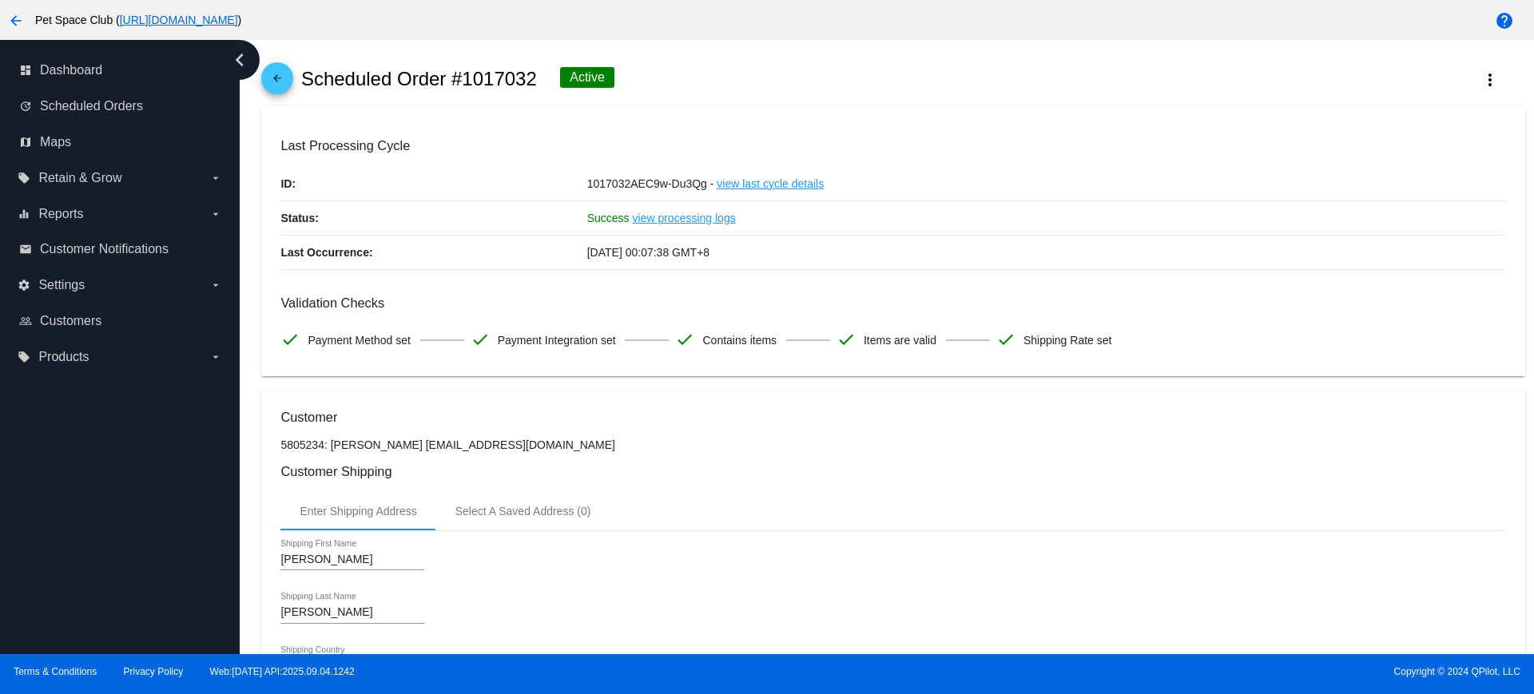
scroll to position [0, 0]
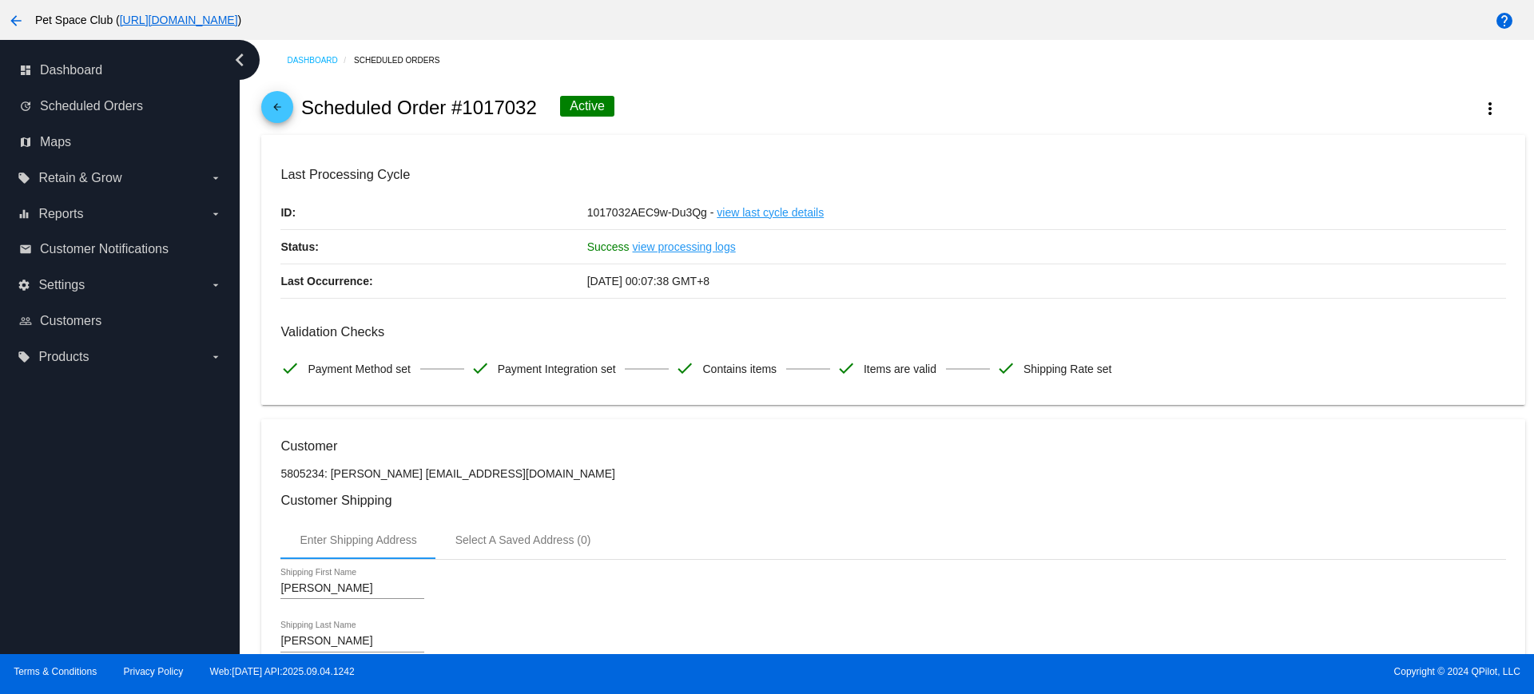
drag, startPoint x: 538, startPoint y: 104, endPoint x: 463, endPoint y: 103, distance: 74.3
click at [463, 103] on div "arrow_back Scheduled Order #1017032 Active more_vert" at bounding box center [892, 108] width 1263 height 54
copy h2 "1017032"
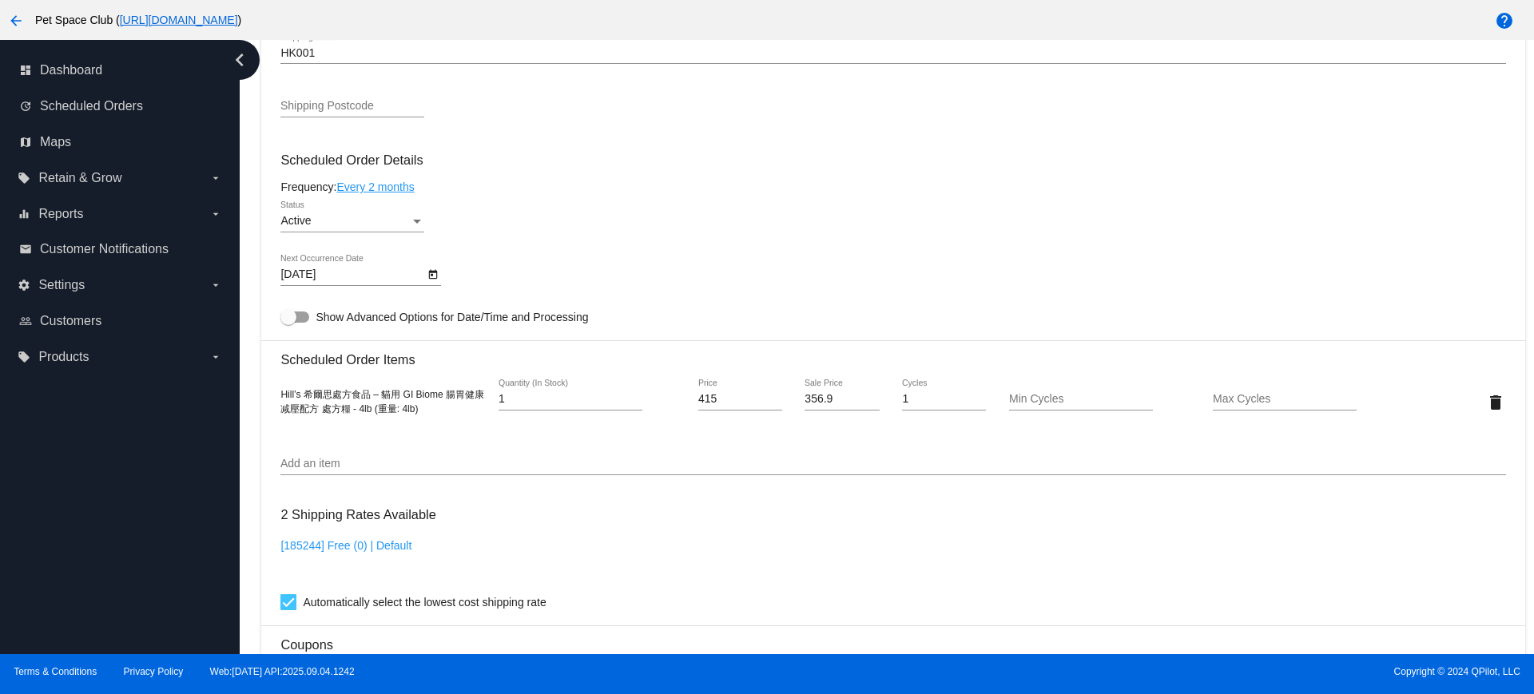
scroll to position [899, 0]
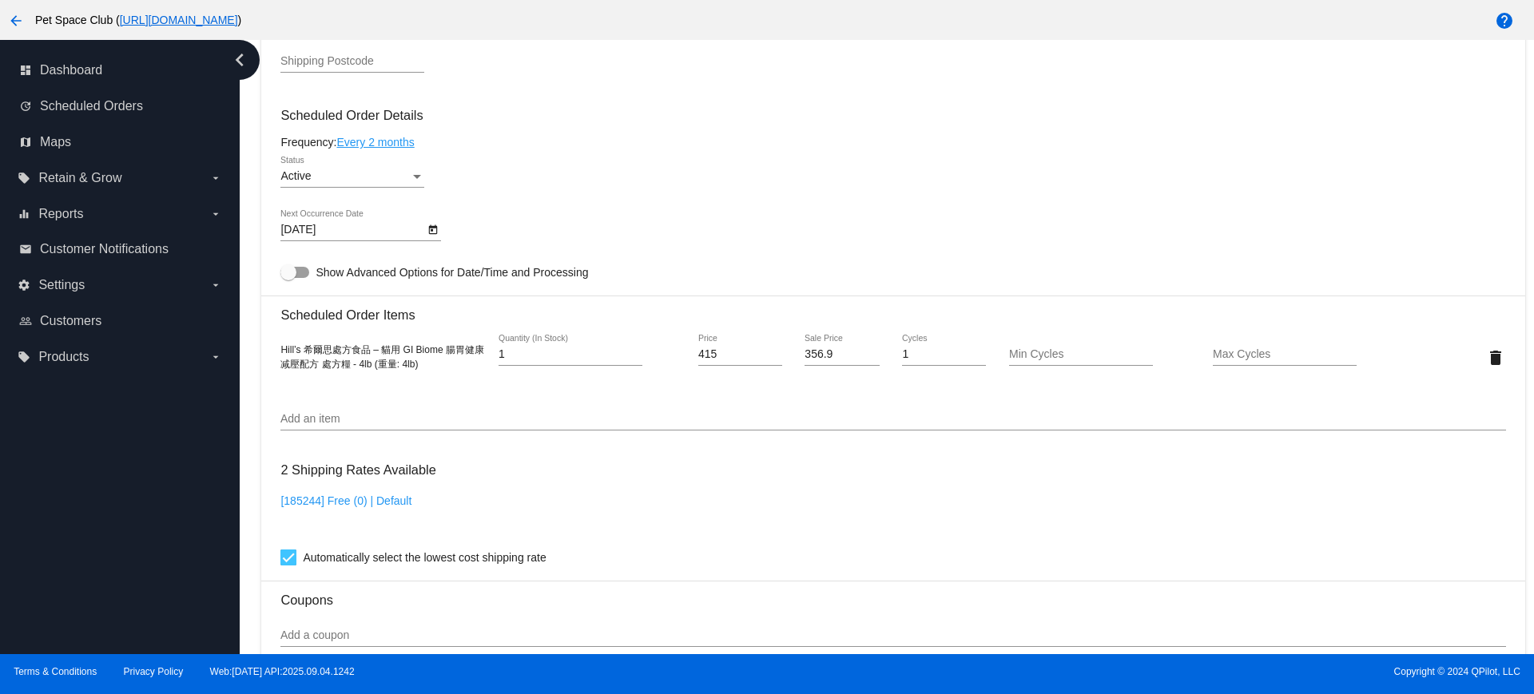
drag, startPoint x: 245, startPoint y: 218, endPoint x: 294, endPoint y: 227, distance: 50.3
click at [245, 218] on div "Dashboard Scheduled Orders arrow_back Scheduled Order #1017032 Active more_vert…" at bounding box center [887, 347] width 1294 height 614
